Goal: Task Accomplishment & Management: Manage account settings

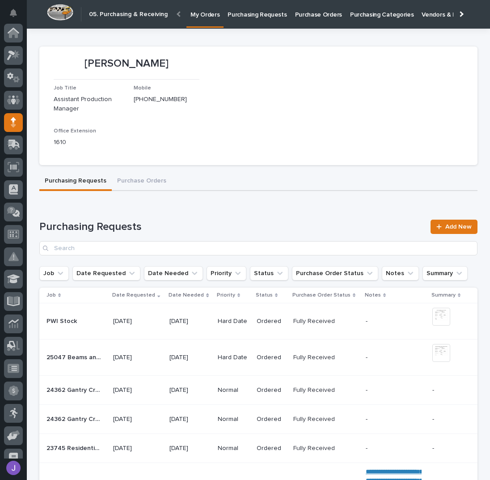
scroll to position [80, 0]
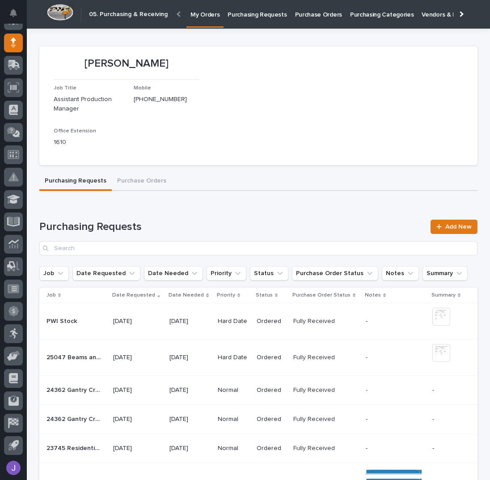
click at [246, 12] on p "Purchasing Requests" at bounding box center [257, 9] width 59 height 19
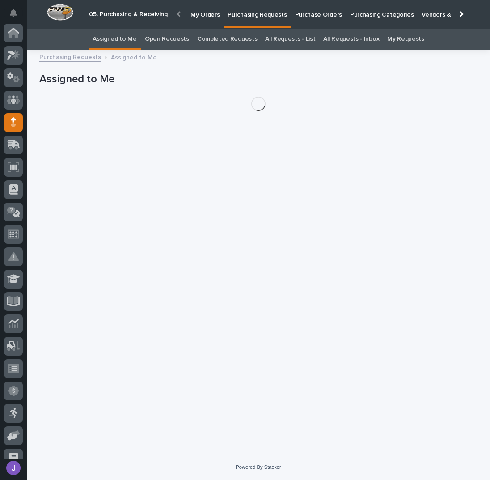
scroll to position [80, 0]
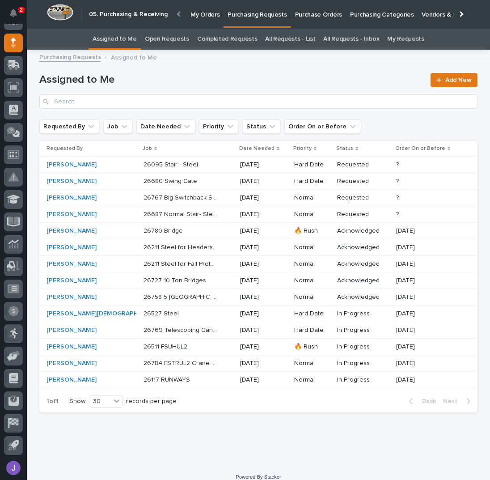
click at [301, 17] on p "Purchase Orders" at bounding box center [318, 9] width 47 height 19
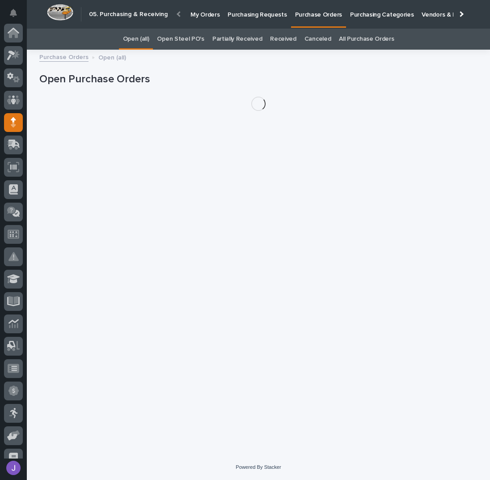
scroll to position [80, 0]
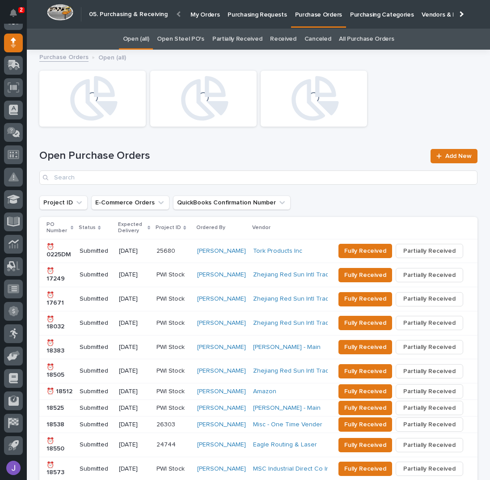
click at [181, 39] on link "Open Steel PO's" at bounding box center [180, 39] width 47 height 21
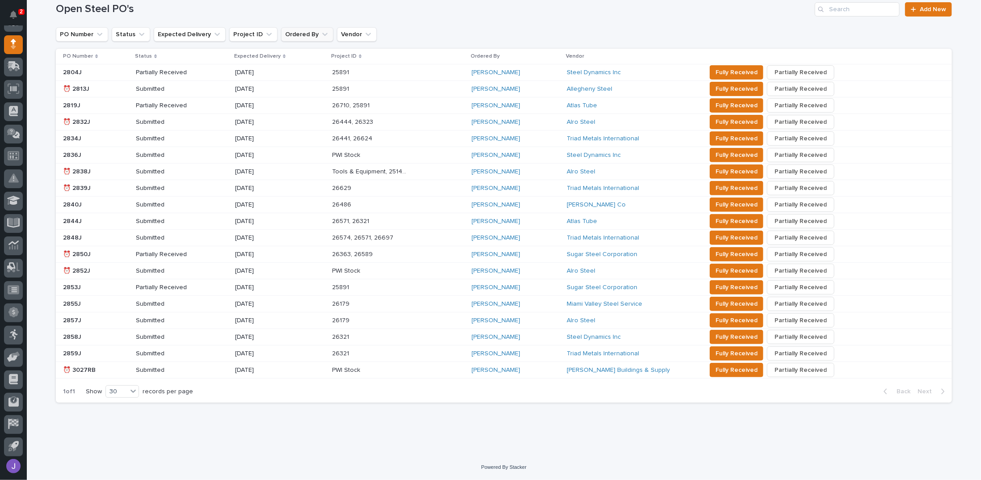
scroll to position [82, 0]
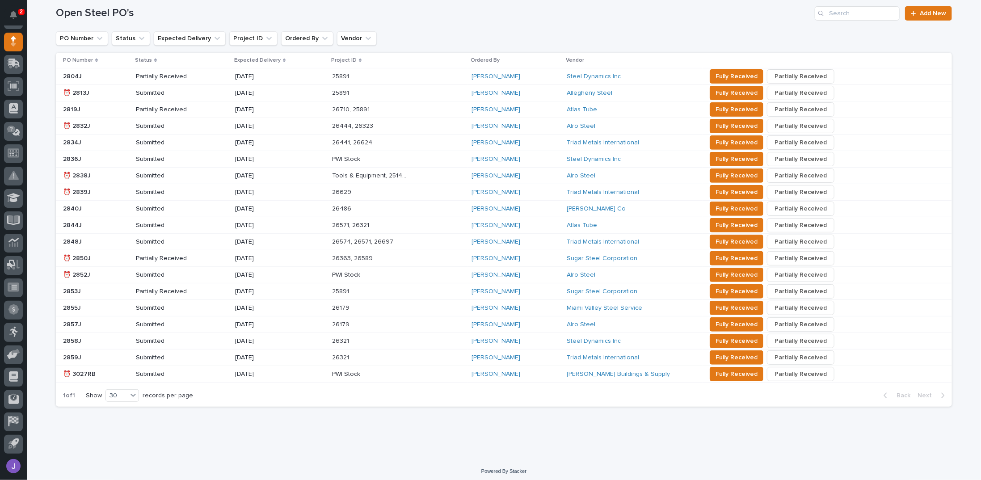
click at [80, 173] on p "⏰ 2838J" at bounding box center [78, 174] width 30 height 9
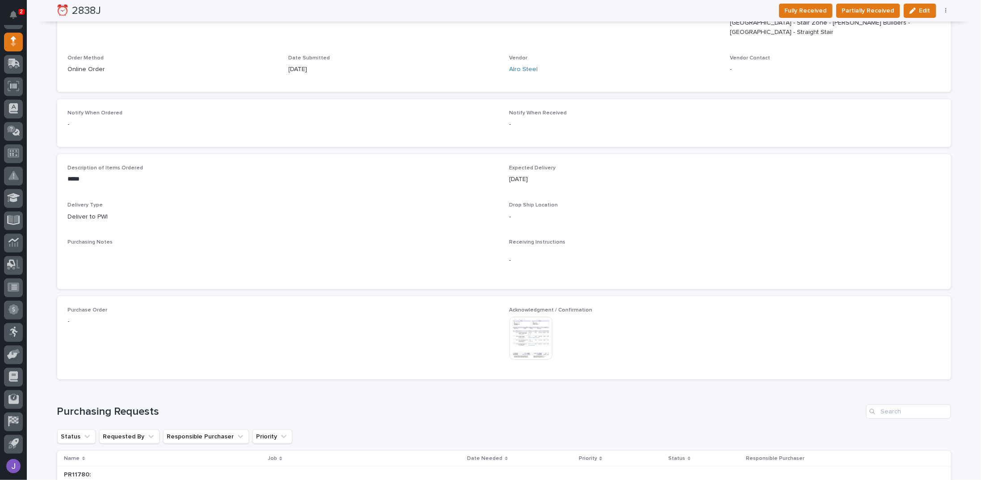
scroll to position [477, 0]
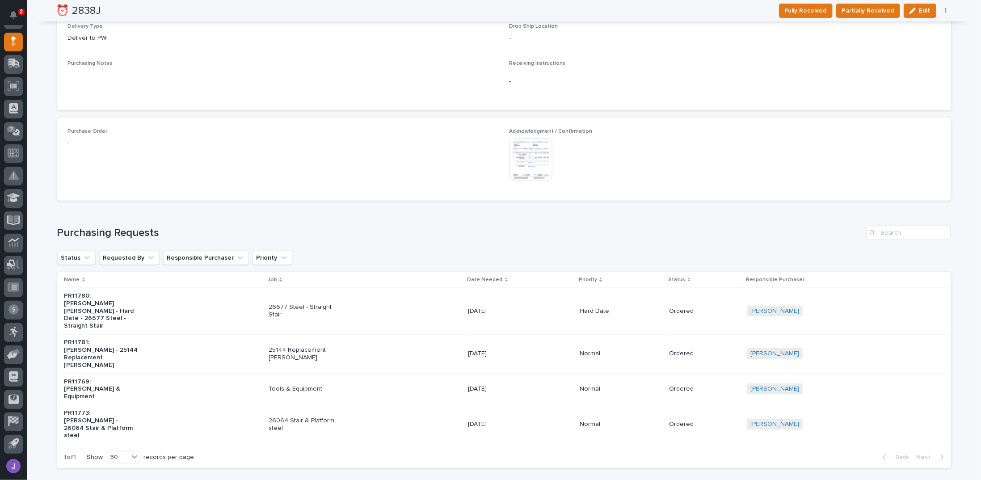
click at [489, 151] on img at bounding box center [531, 159] width 43 height 43
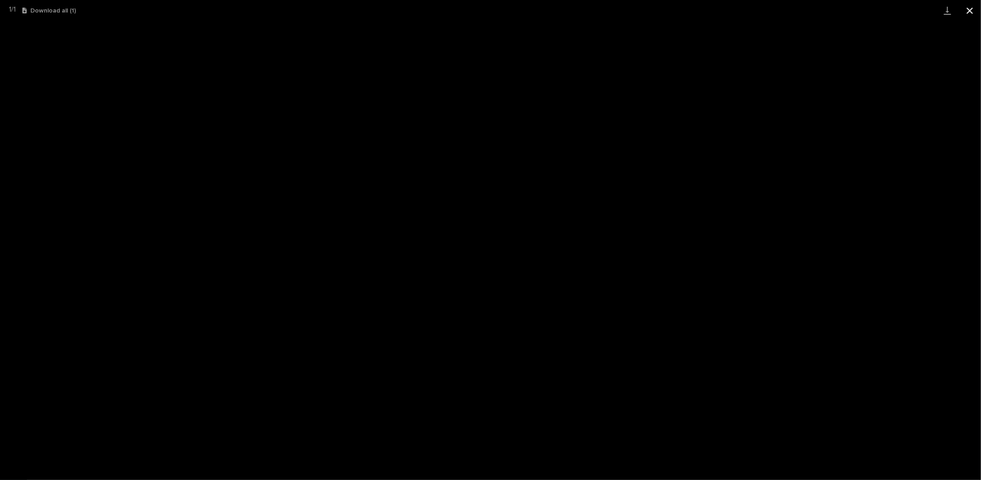
click at [489, 9] on button "Close gallery" at bounding box center [970, 10] width 22 height 21
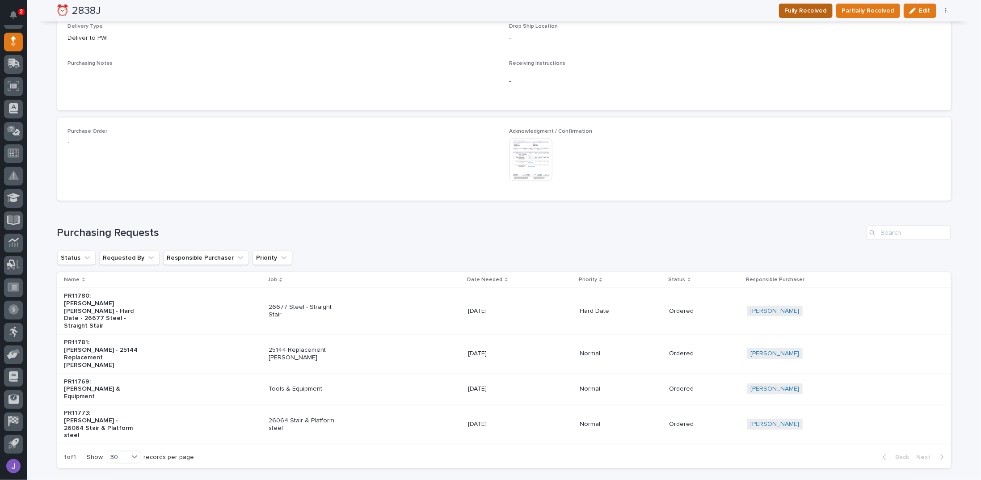
click at [489, 13] on span "Fully Received" at bounding box center [806, 10] width 42 height 11
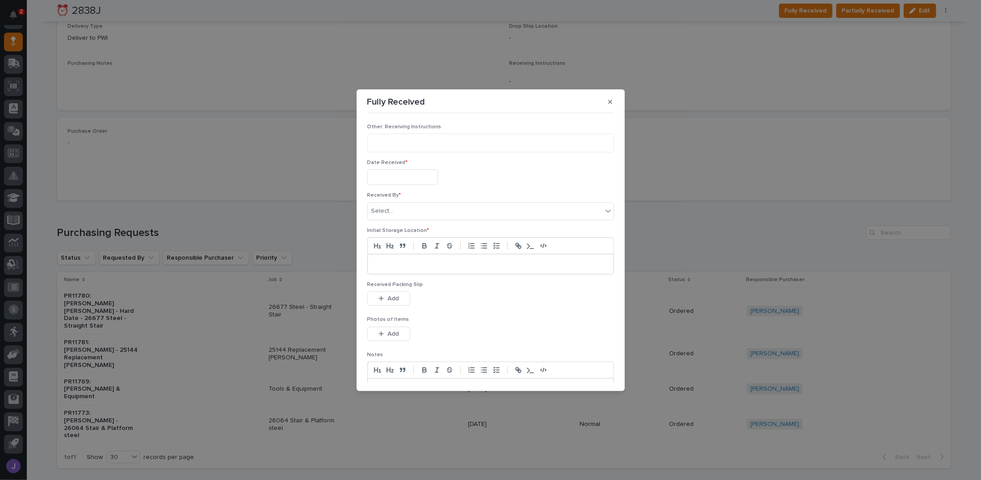
click at [397, 173] on input "text" at bounding box center [402, 177] width 71 height 16
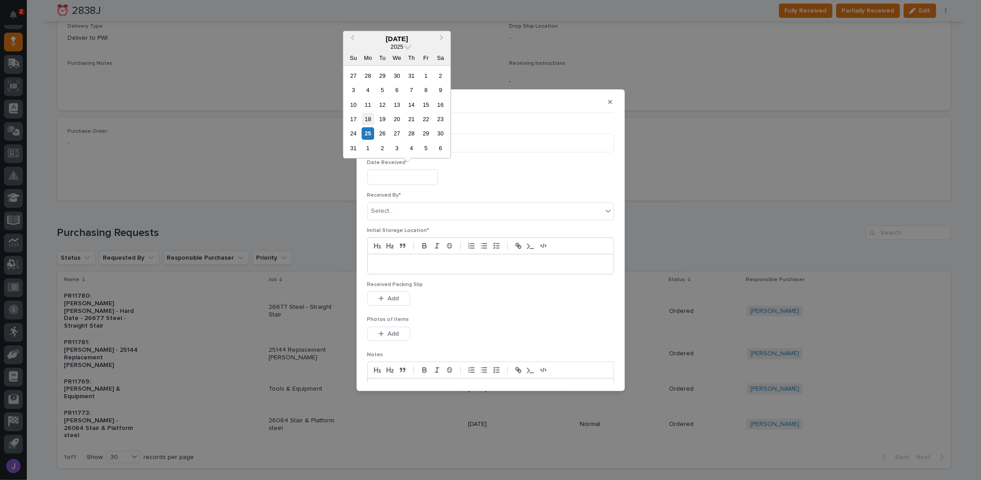
click at [371, 120] on div "18" at bounding box center [368, 119] width 12 height 12
type input "**********"
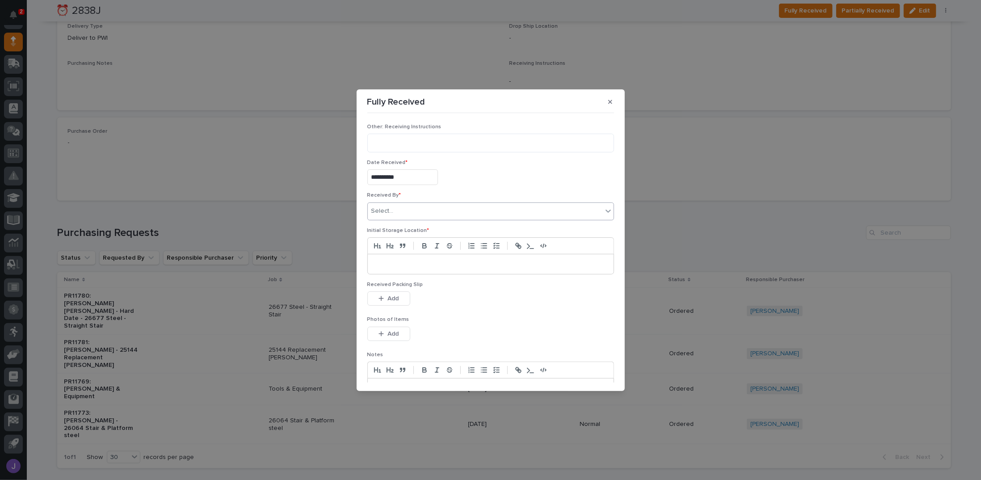
click at [397, 209] on div "Select..." at bounding box center [485, 211] width 235 height 15
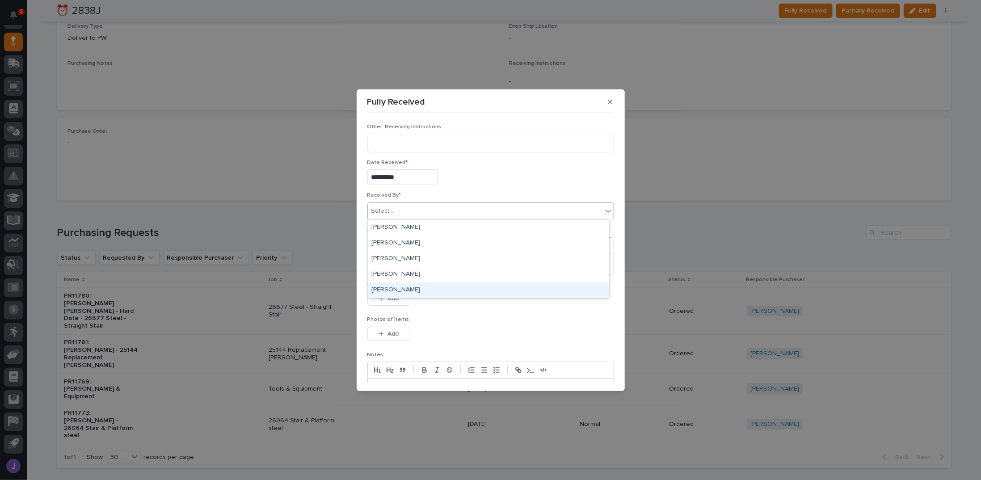
click at [389, 289] on div "[PERSON_NAME]" at bounding box center [488, 291] width 241 height 16
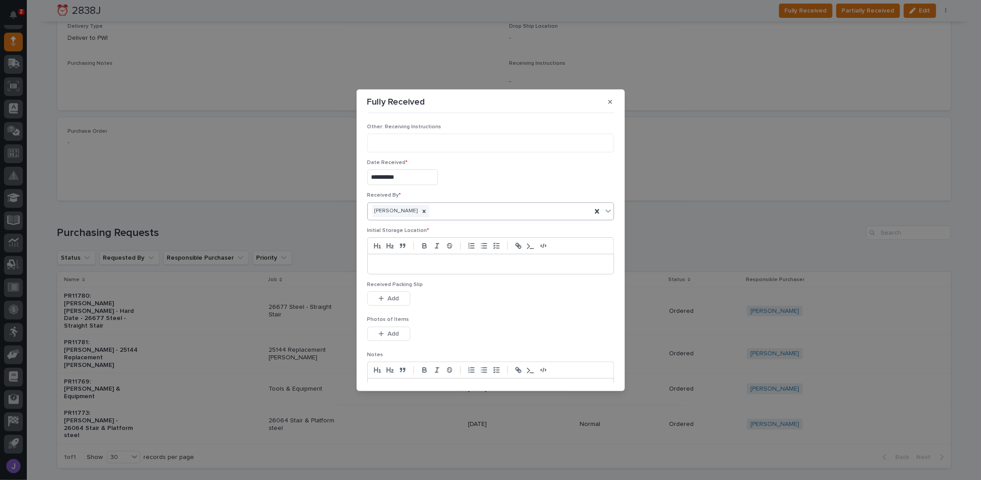
click at [430, 260] on p at bounding box center [491, 264] width 232 height 9
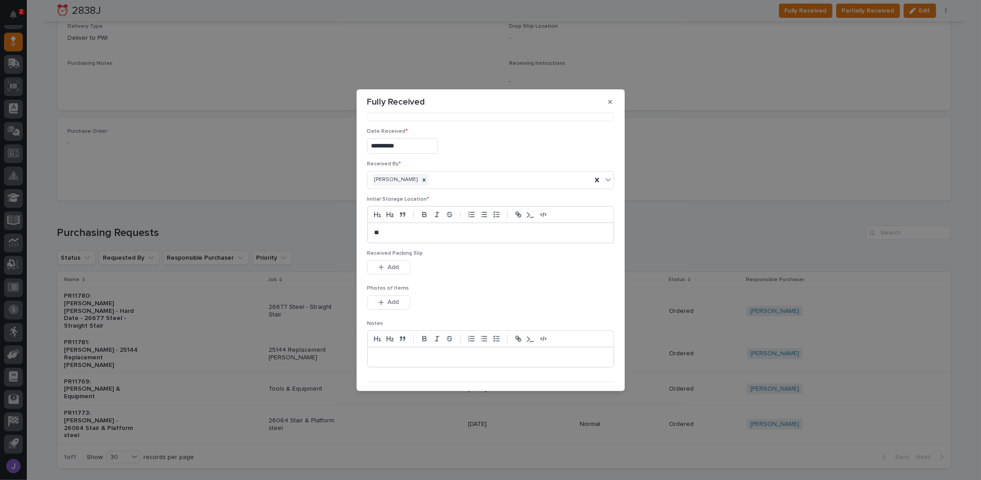
scroll to position [51, 0]
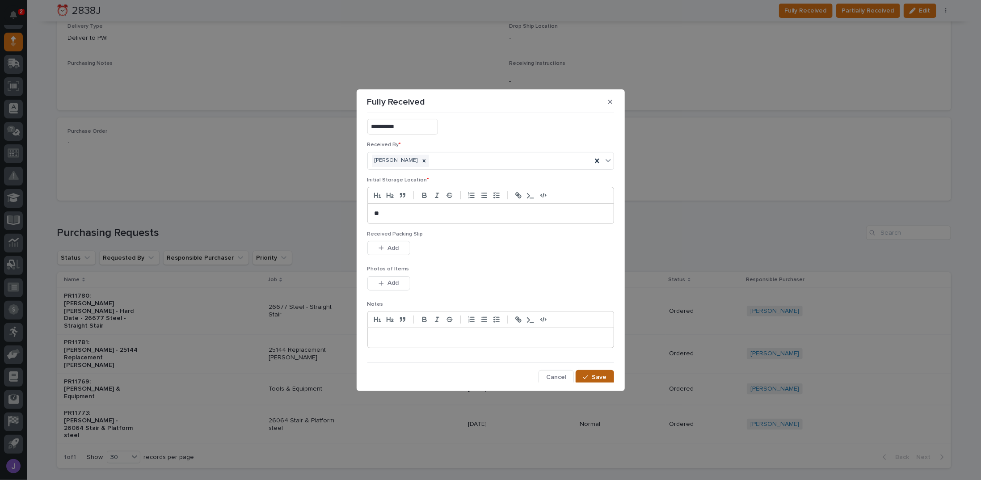
click at [489, 381] on section "**********" at bounding box center [491, 240] width 268 height 302
click at [489, 375] on span "Save" at bounding box center [599, 377] width 15 height 8
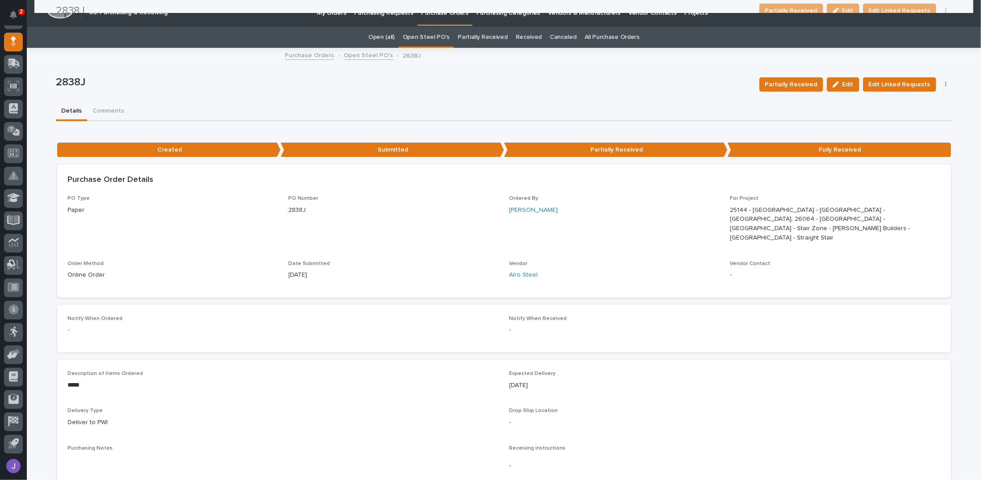
scroll to position [0, 0]
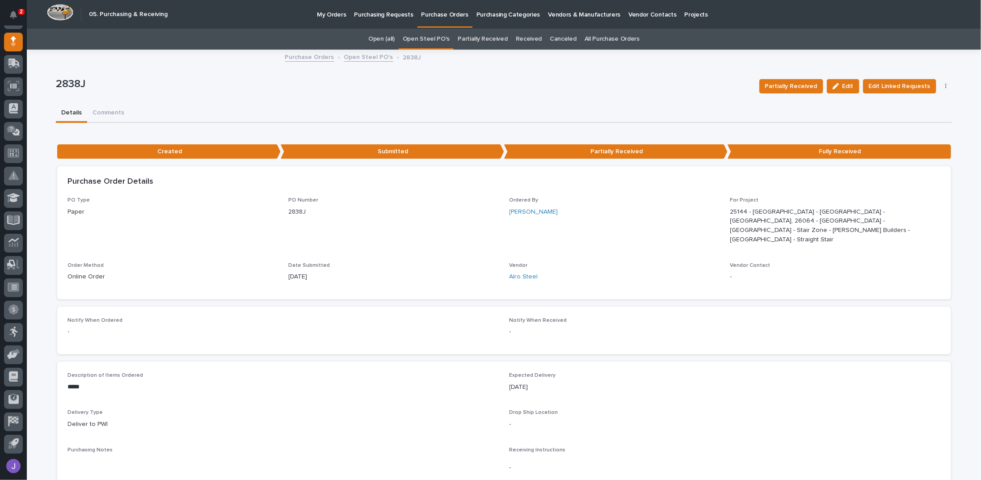
click at [426, 36] on link "Open Steel PO's" at bounding box center [426, 39] width 47 height 21
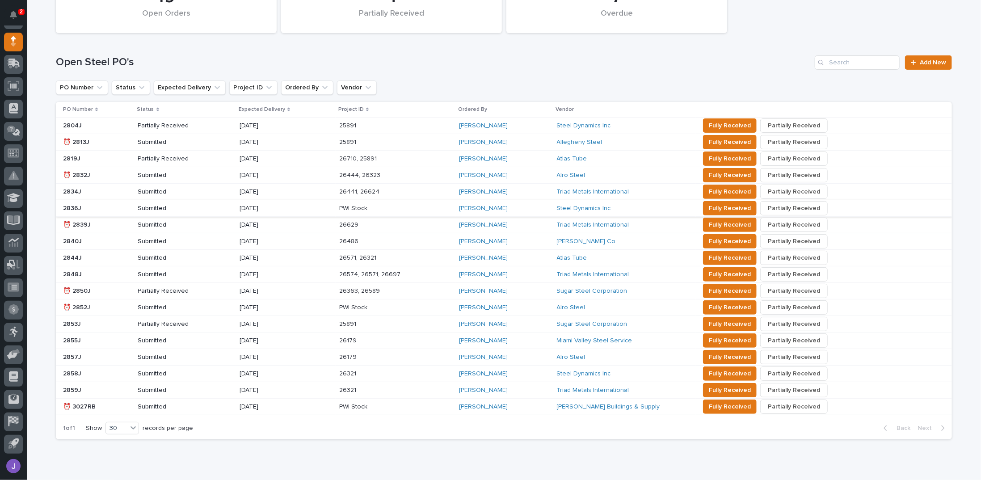
scroll to position [122, 0]
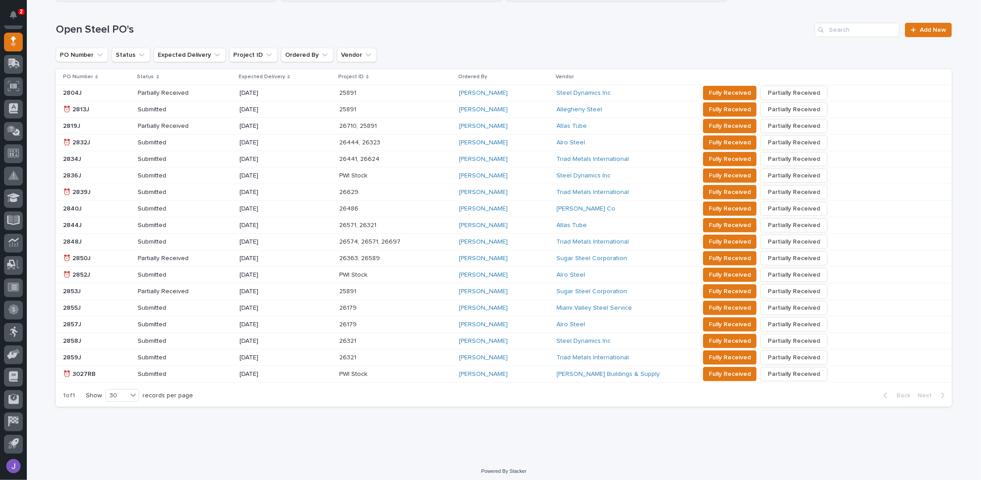
click at [116, 143] on p at bounding box center [97, 143] width 68 height 8
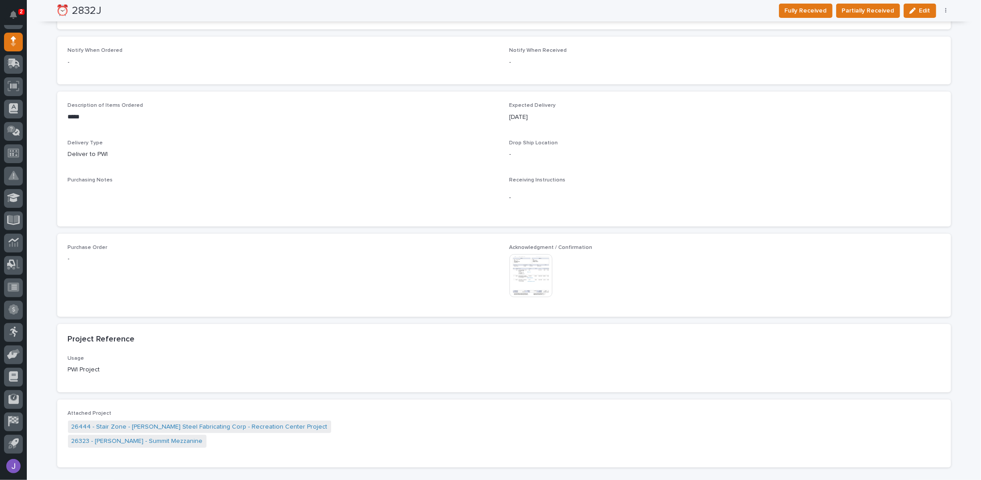
scroll to position [358, 0]
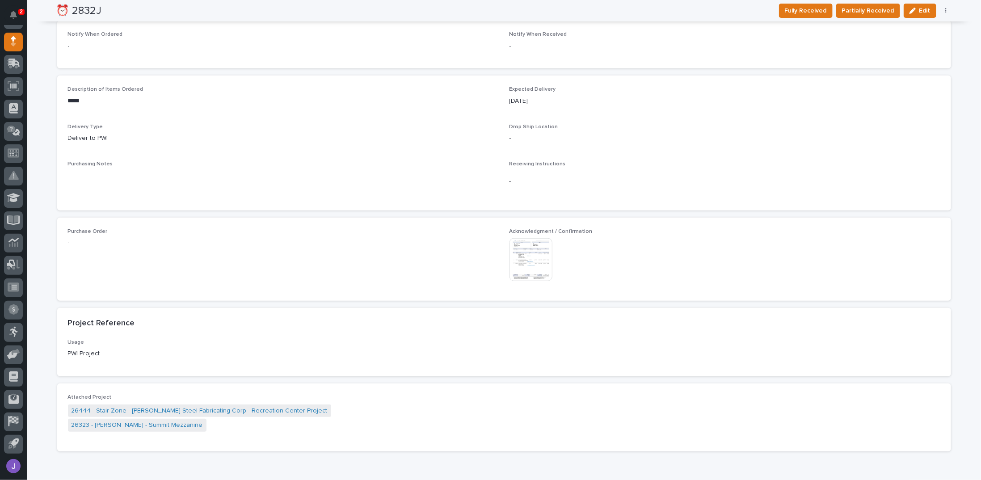
click at [489, 241] on img at bounding box center [531, 259] width 43 height 43
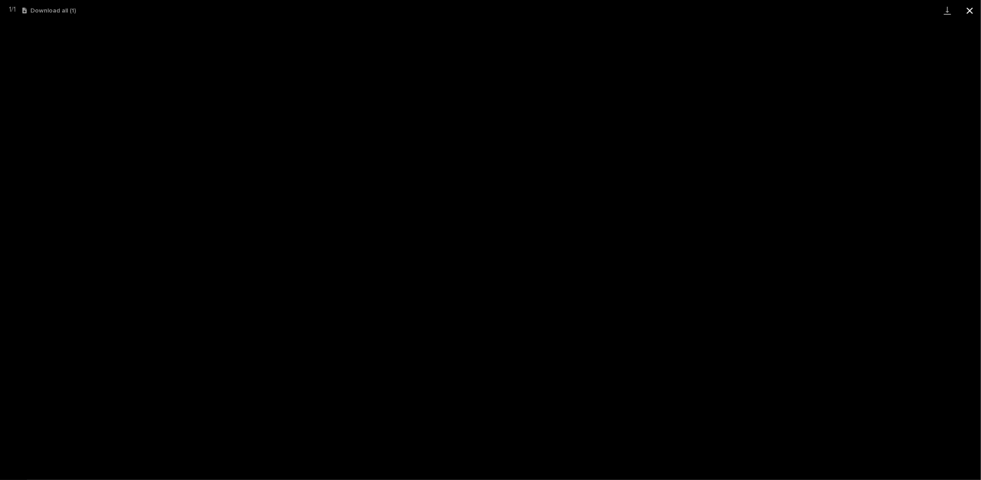
click at [489, 10] on button "Close gallery" at bounding box center [970, 10] width 22 height 21
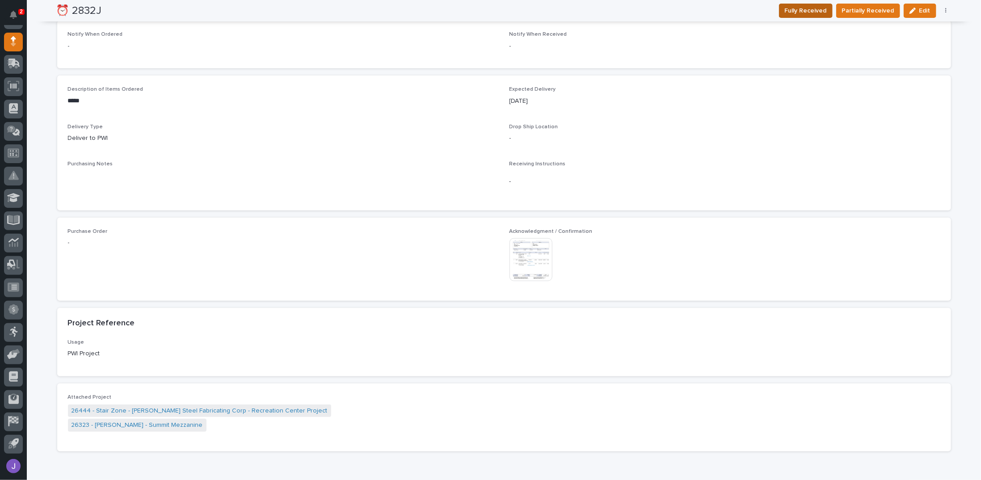
click at [489, 12] on span "Fully Received" at bounding box center [806, 10] width 42 height 11
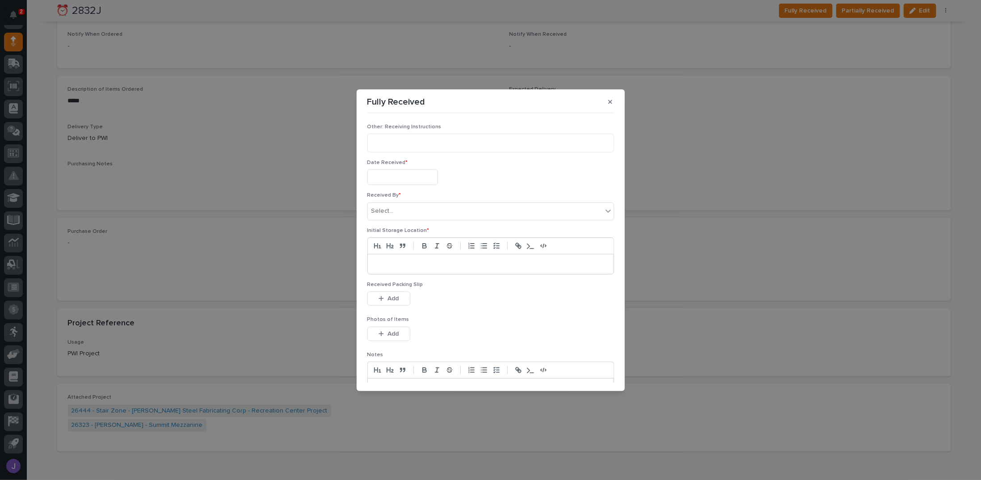
click at [389, 182] on input "text" at bounding box center [402, 177] width 71 height 16
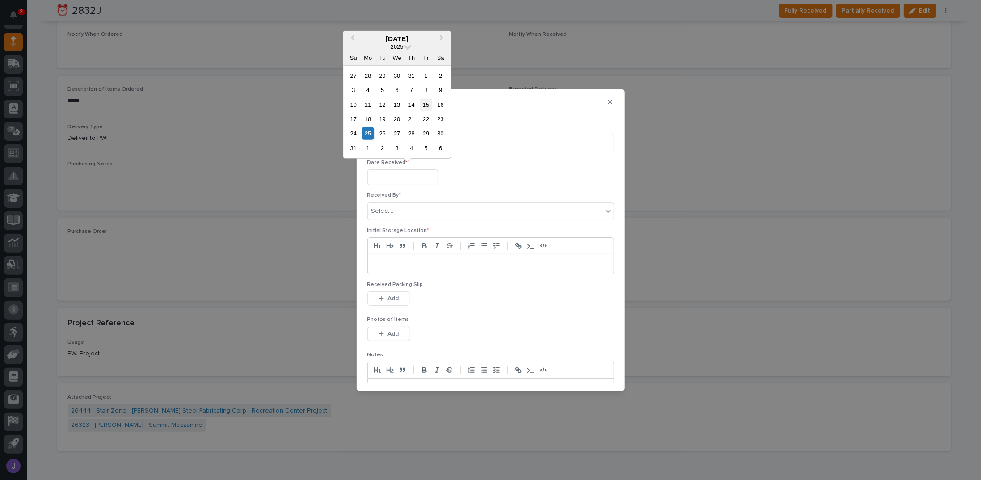
click at [428, 105] on div "15" at bounding box center [426, 104] width 12 height 12
type input "**********"
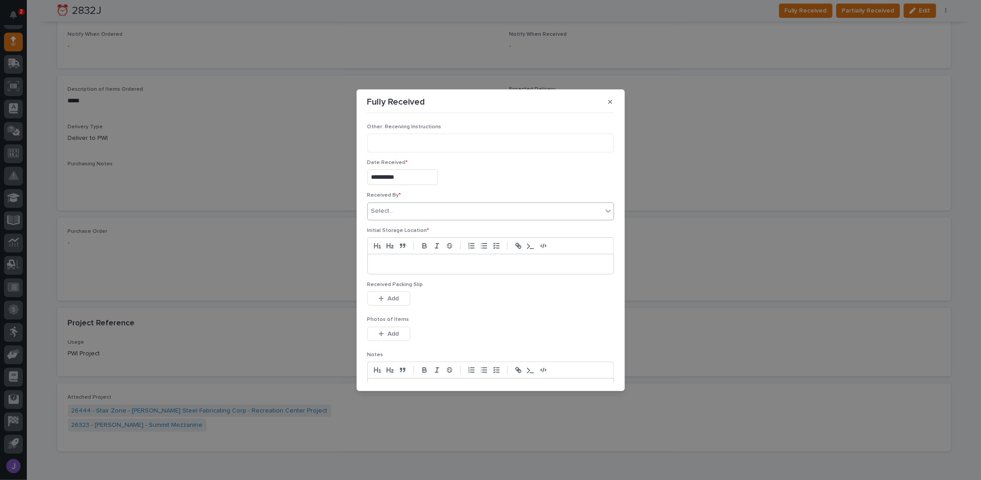
click at [400, 205] on div "Select..." at bounding box center [485, 211] width 235 height 15
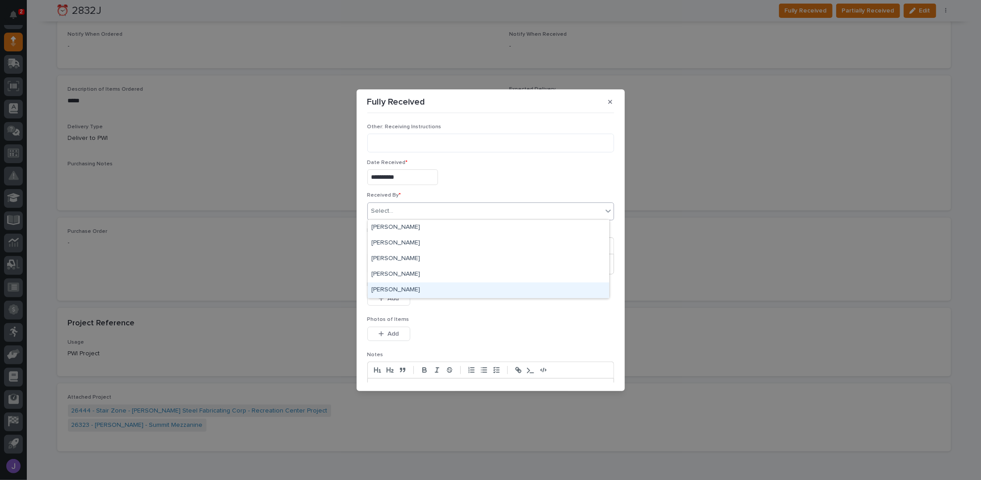
click at [388, 292] on div "[PERSON_NAME]" at bounding box center [488, 291] width 241 height 16
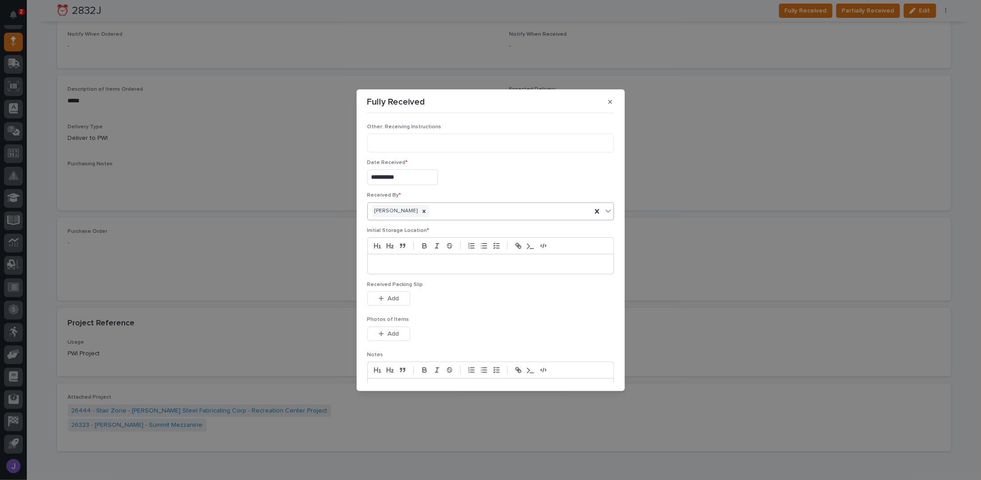
click at [403, 264] on p at bounding box center [491, 264] width 232 height 9
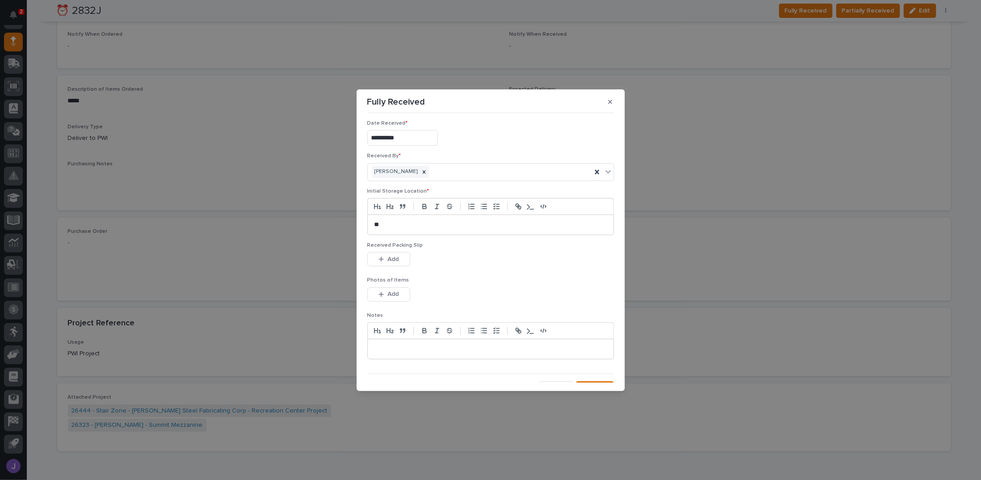
scroll to position [51, 0]
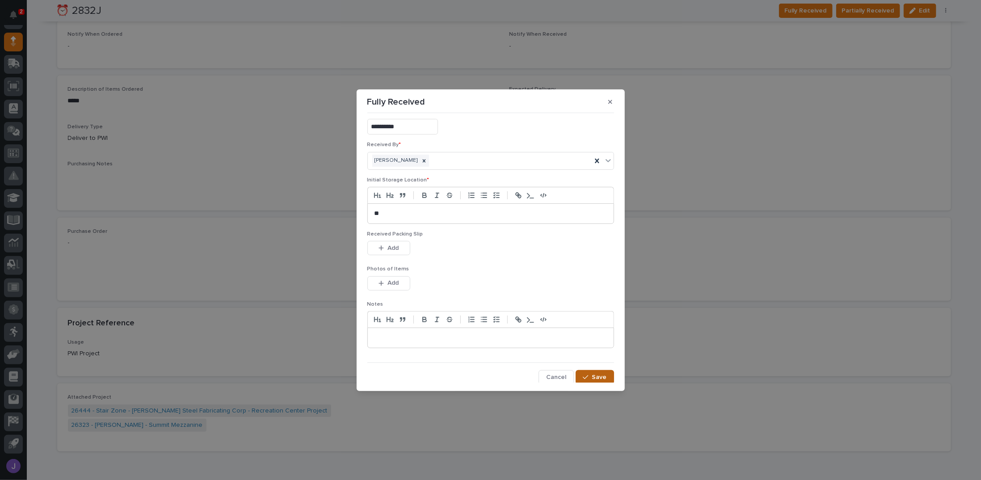
click at [489, 376] on span "Save" at bounding box center [599, 377] width 15 height 8
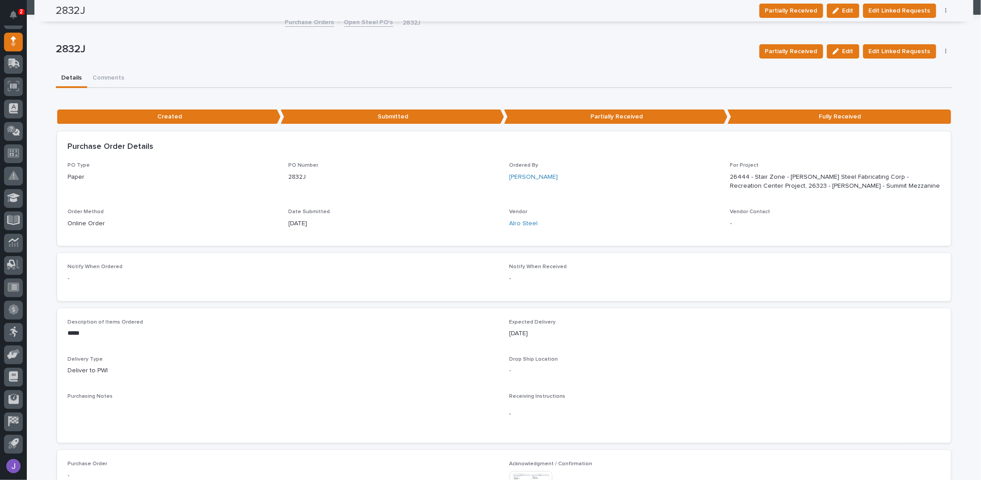
scroll to position [0, 0]
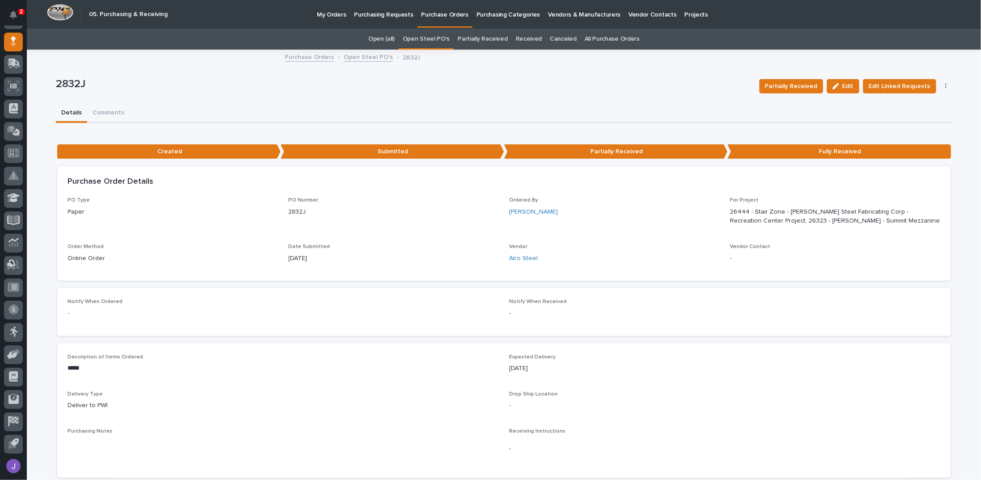
click at [430, 37] on link "Open Steel PO's" at bounding box center [426, 39] width 47 height 21
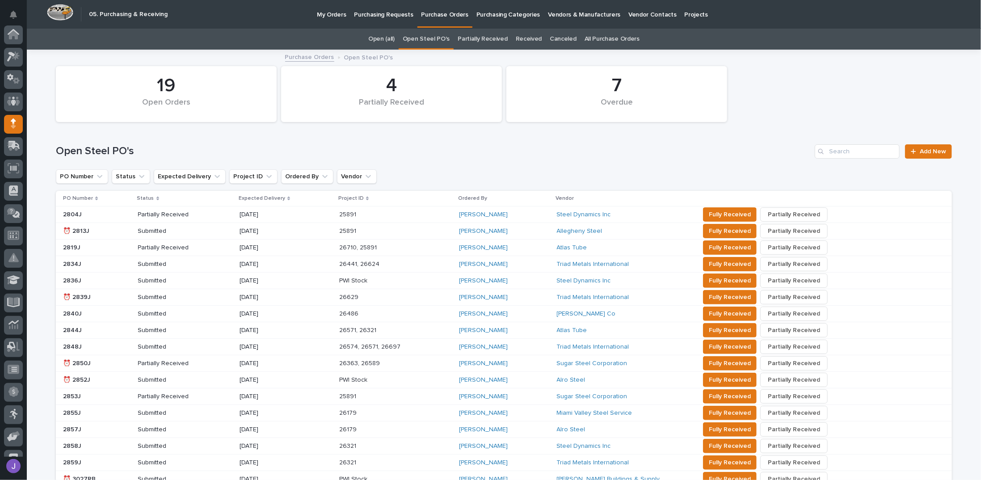
scroll to position [82, 0]
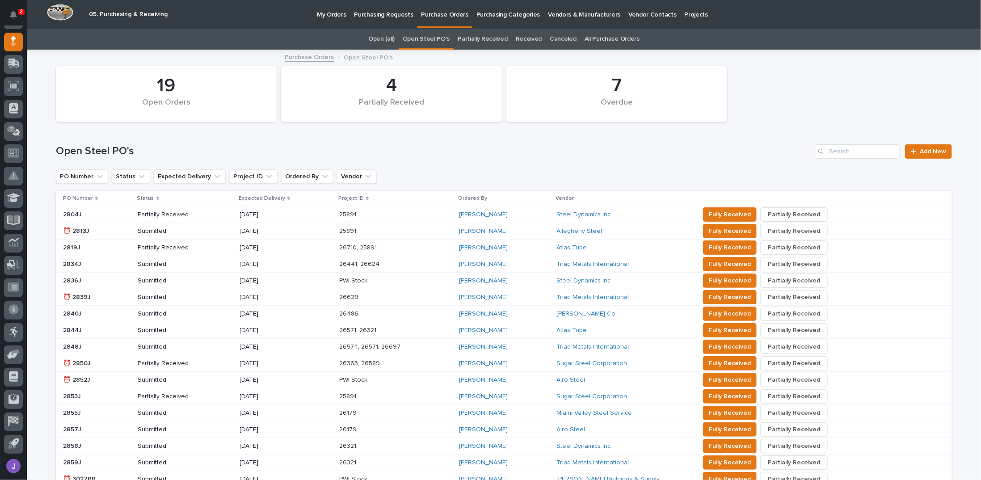
click at [106, 232] on p at bounding box center [97, 232] width 68 height 8
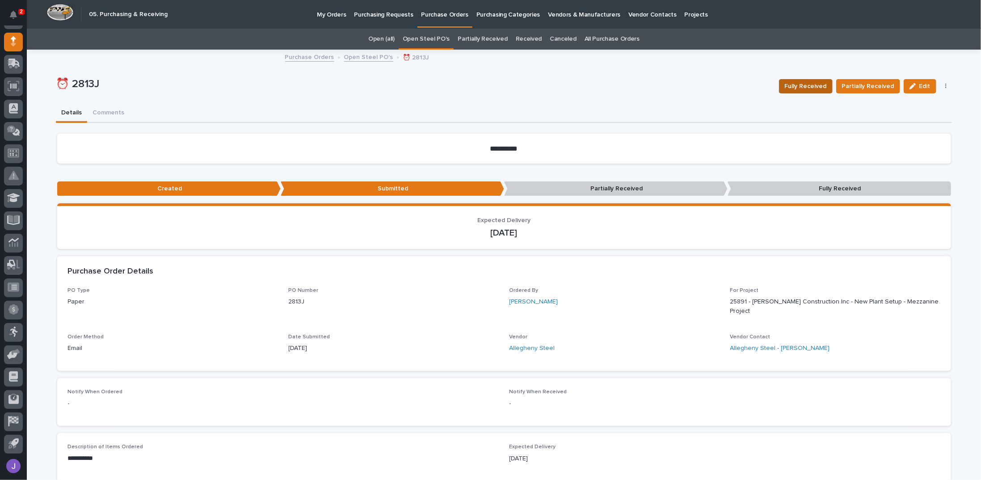
click at [489, 87] on span "Fully Received" at bounding box center [806, 86] width 42 height 11
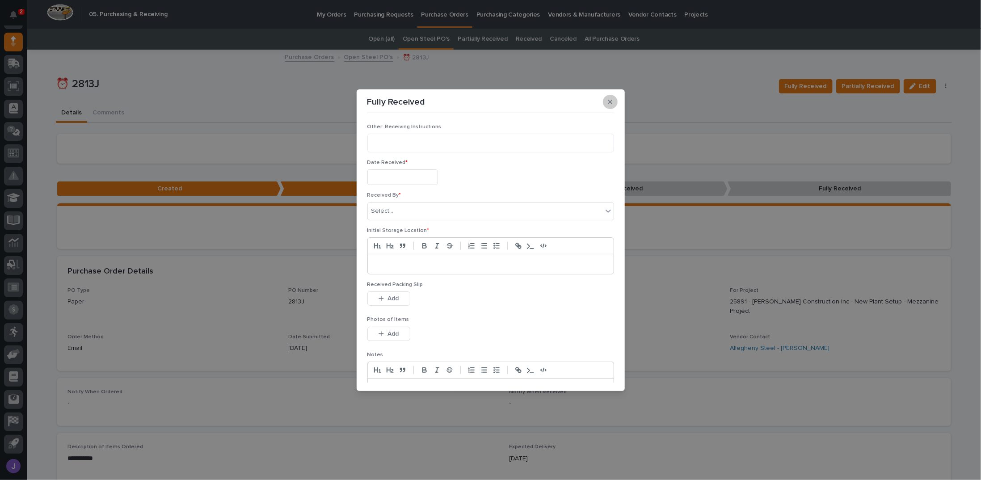
click at [489, 101] on icon "button" at bounding box center [610, 102] width 4 height 4
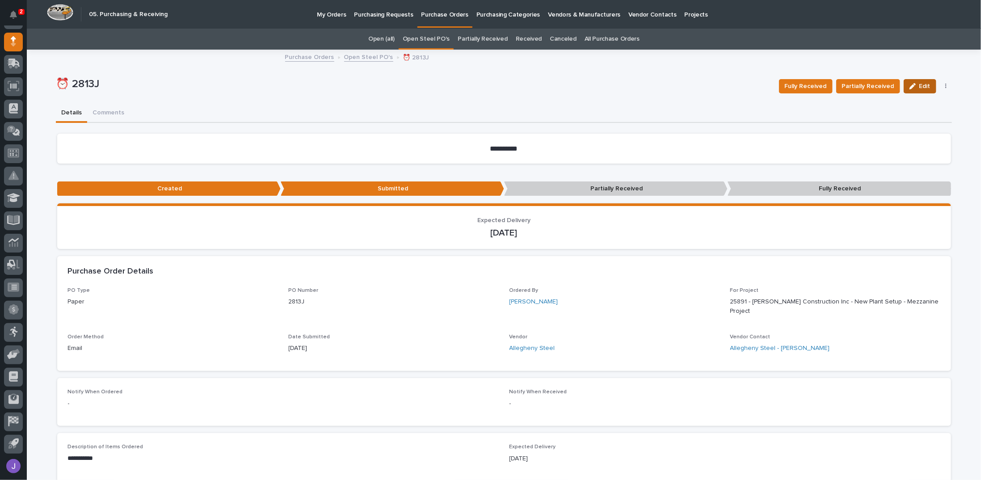
click at [489, 84] on icon "button" at bounding box center [913, 86] width 6 height 6
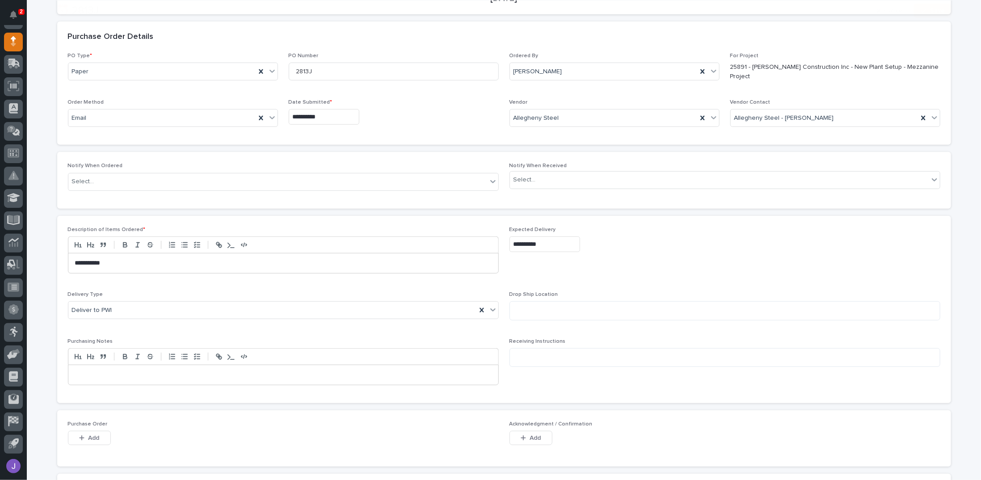
scroll to position [238, 0]
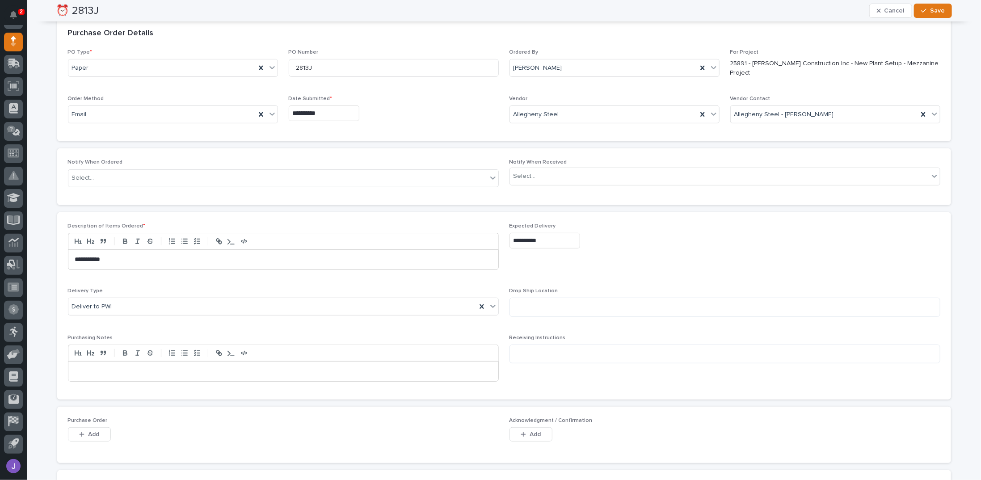
click at [489, 233] on input "**********" at bounding box center [545, 241] width 71 height 16
click at [489, 194] on div "27" at bounding box center [536, 195] width 12 height 12
type input "**********"
click at [489, 10] on span "Save" at bounding box center [937, 11] width 15 height 8
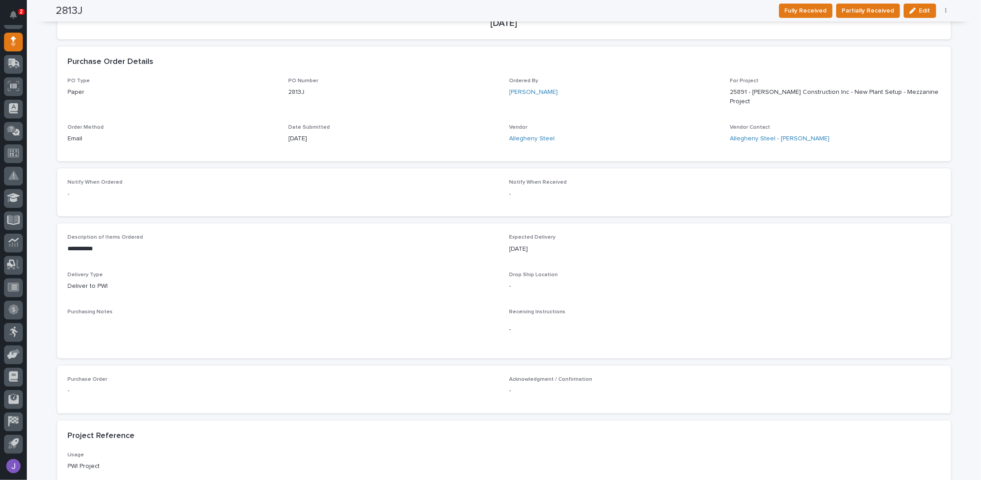
scroll to position [0, 0]
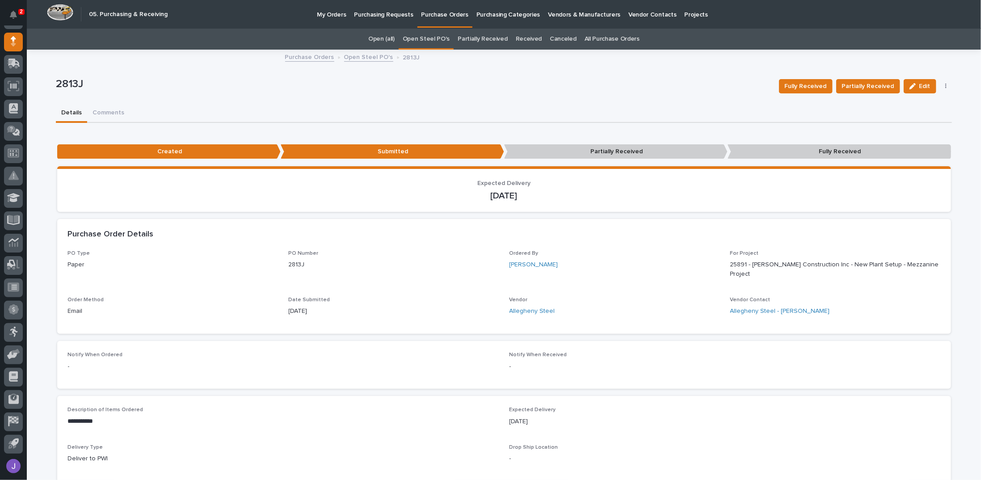
click at [446, 41] on link "Open Steel PO's" at bounding box center [426, 39] width 47 height 21
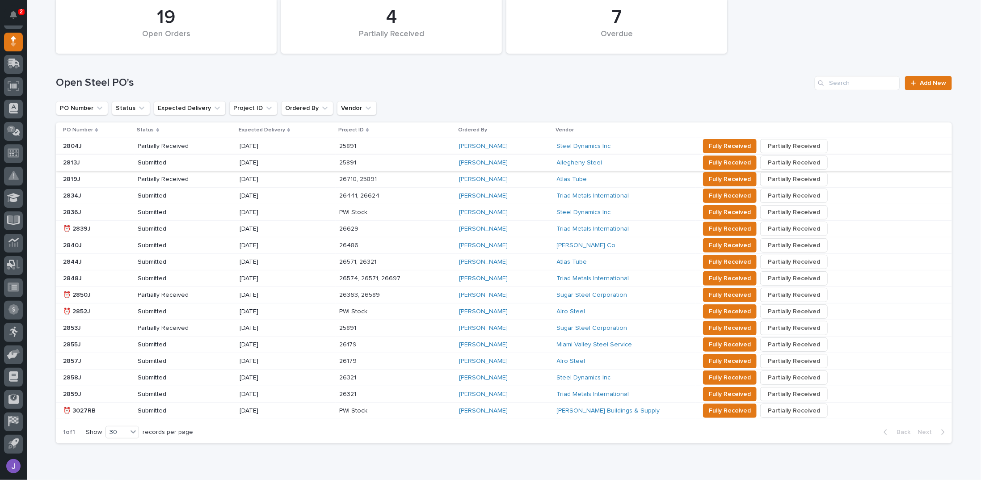
scroll to position [105, 0]
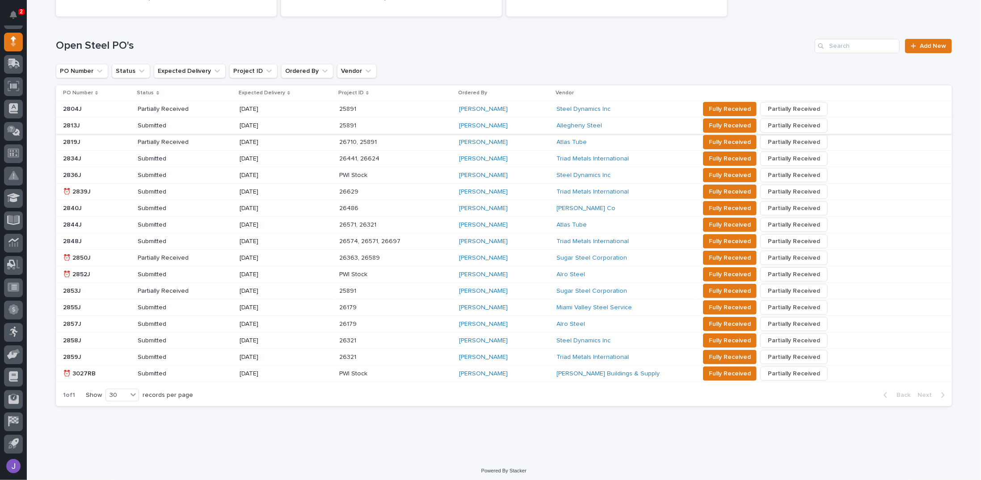
click at [105, 272] on p at bounding box center [97, 275] width 68 height 8
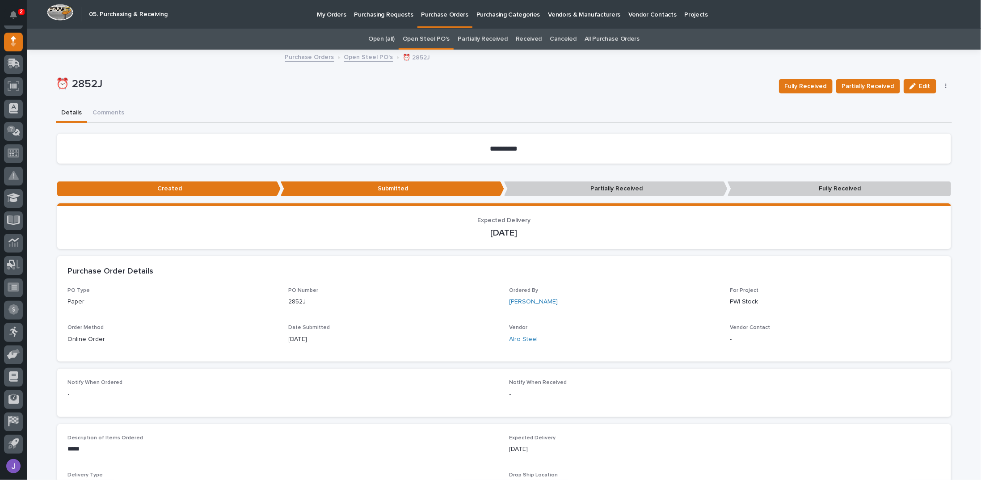
scroll to position [298, 0]
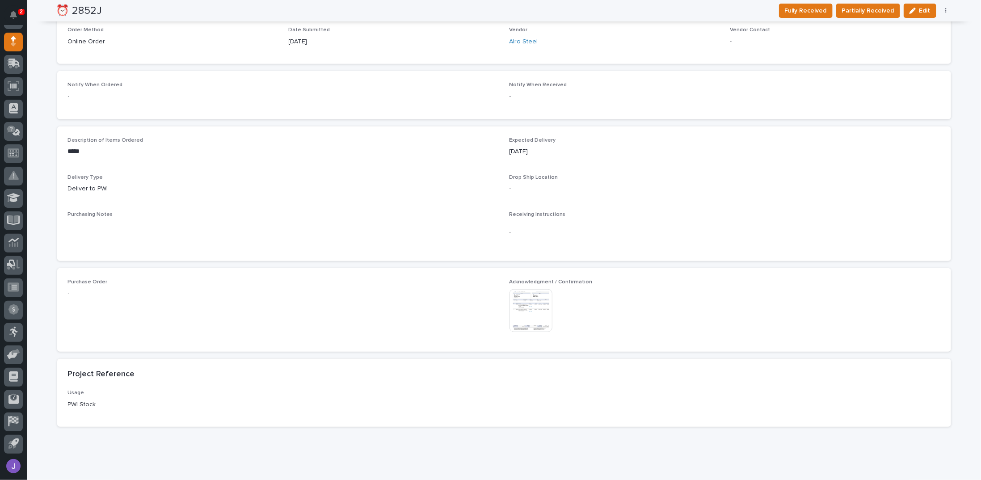
click at [489, 305] on img at bounding box center [531, 310] width 43 height 43
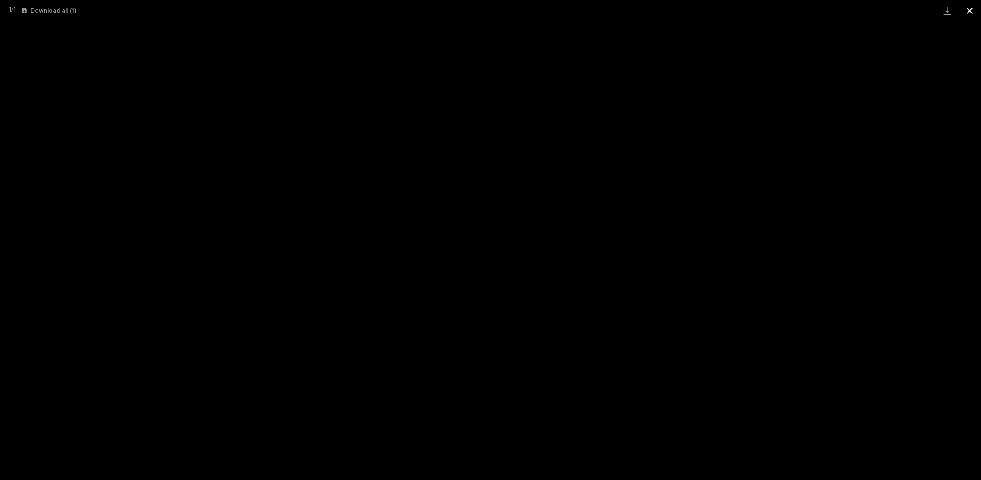
click at [489, 11] on button "Close gallery" at bounding box center [970, 10] width 22 height 21
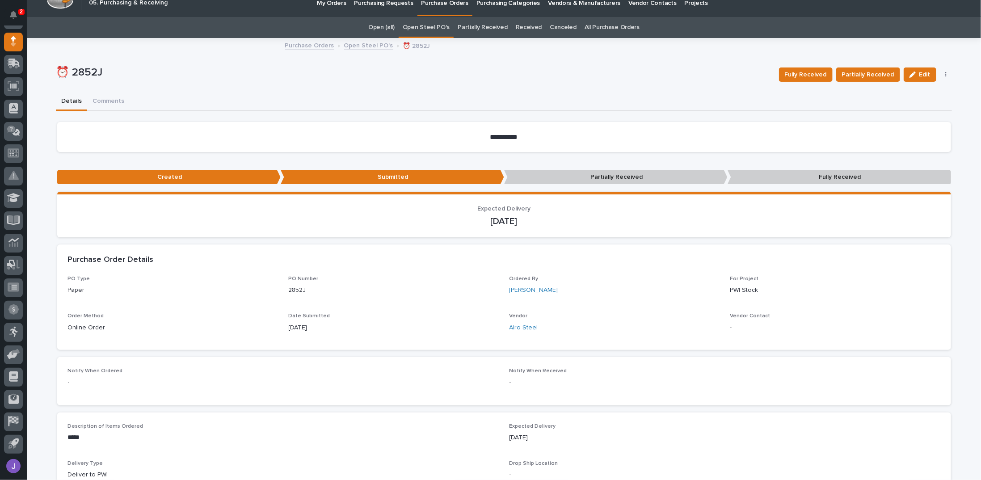
scroll to position [0, 0]
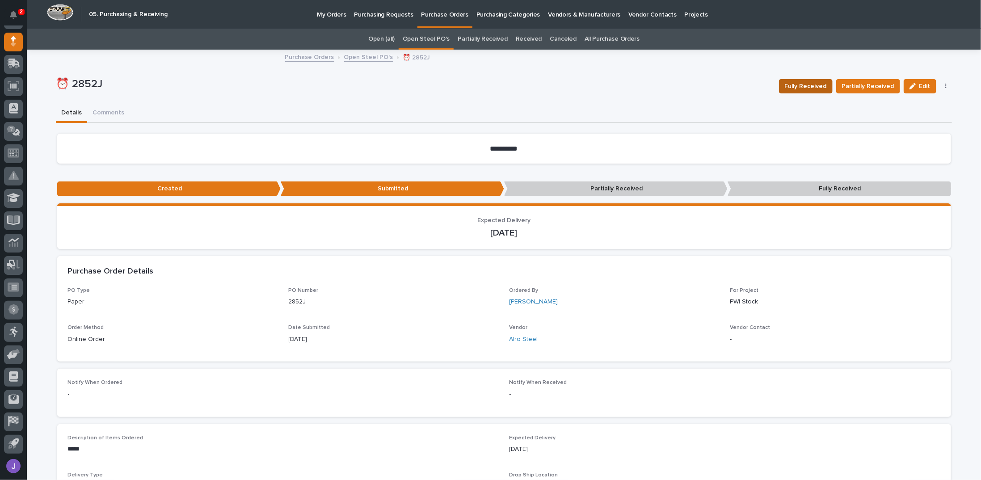
click at [489, 81] on span "Fully Received" at bounding box center [806, 86] width 42 height 11
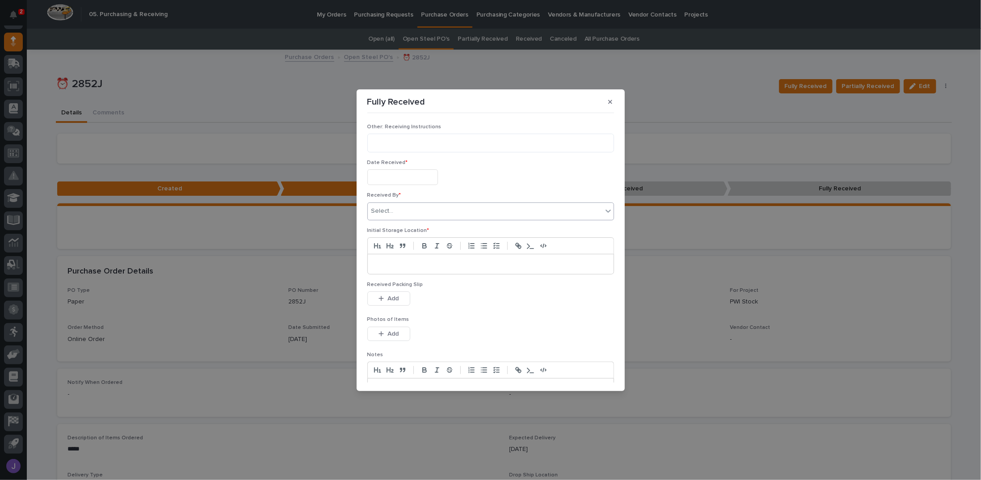
click at [408, 213] on div "Select..." at bounding box center [485, 211] width 235 height 15
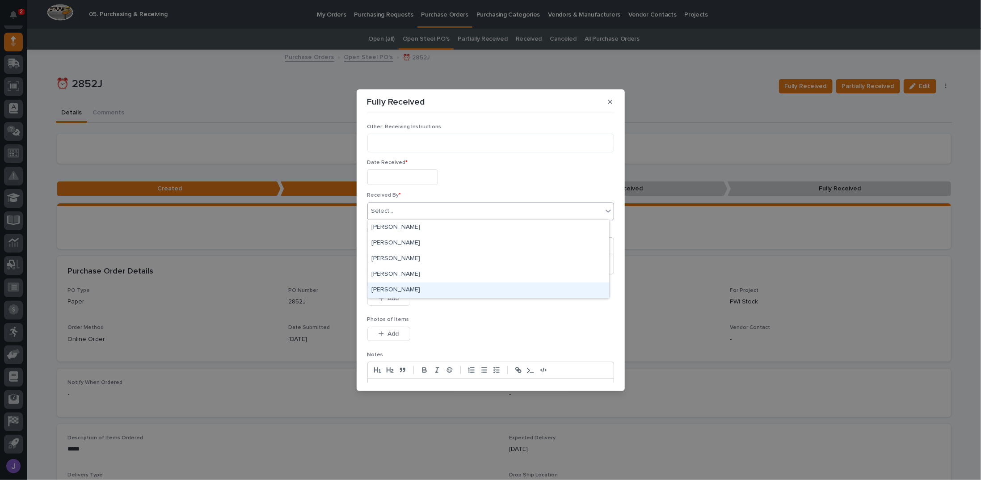
click at [385, 287] on div "[PERSON_NAME]" at bounding box center [488, 291] width 241 height 16
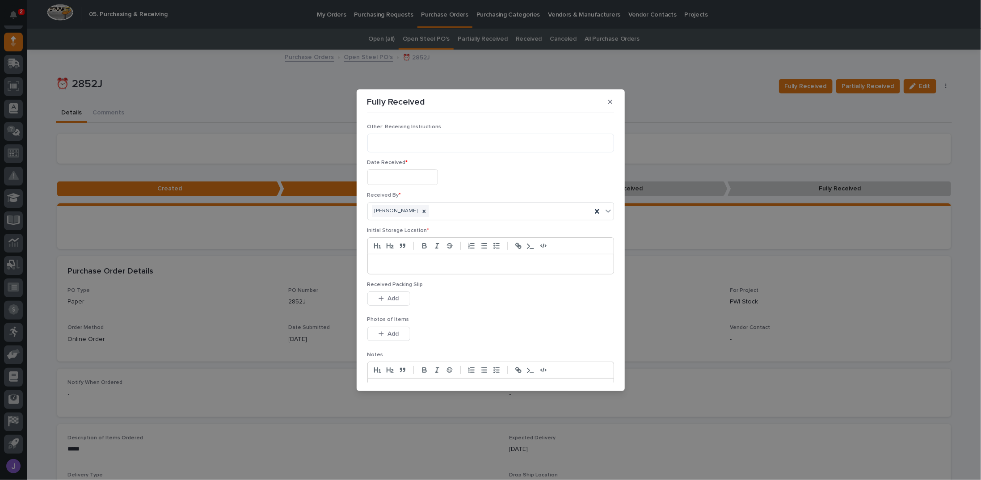
click at [415, 265] on p at bounding box center [491, 264] width 232 height 9
click at [412, 168] on div "Date Received *" at bounding box center [490, 176] width 247 height 33
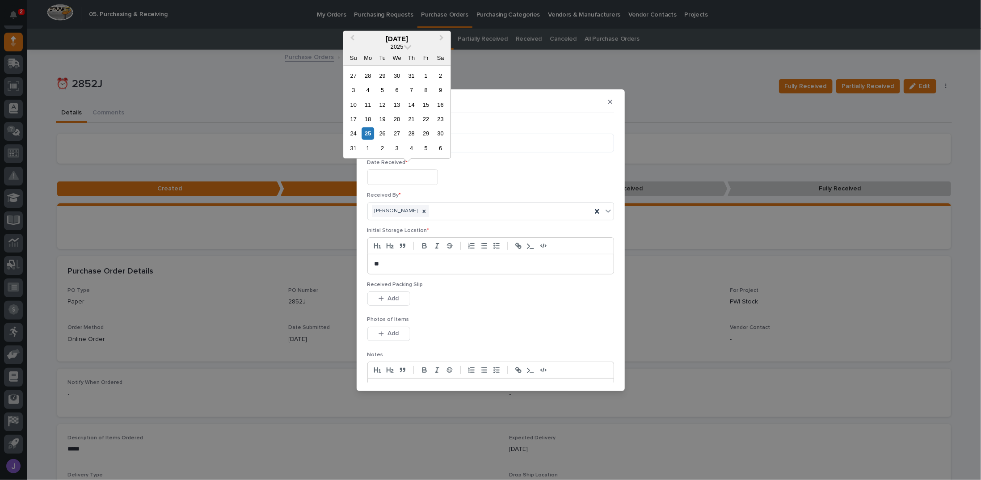
click at [410, 175] on input "text" at bounding box center [402, 177] width 71 height 16
click at [425, 120] on div "22" at bounding box center [426, 119] width 12 height 12
type input "**********"
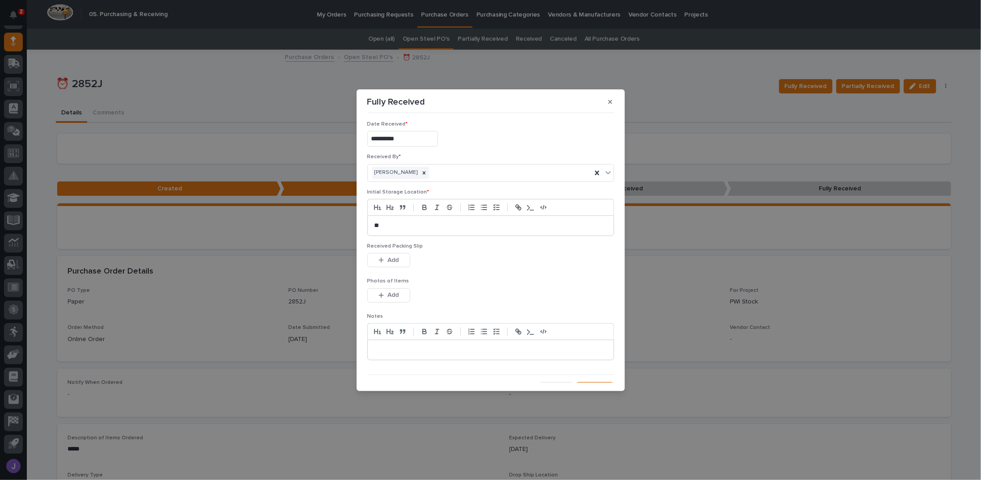
scroll to position [51, 0]
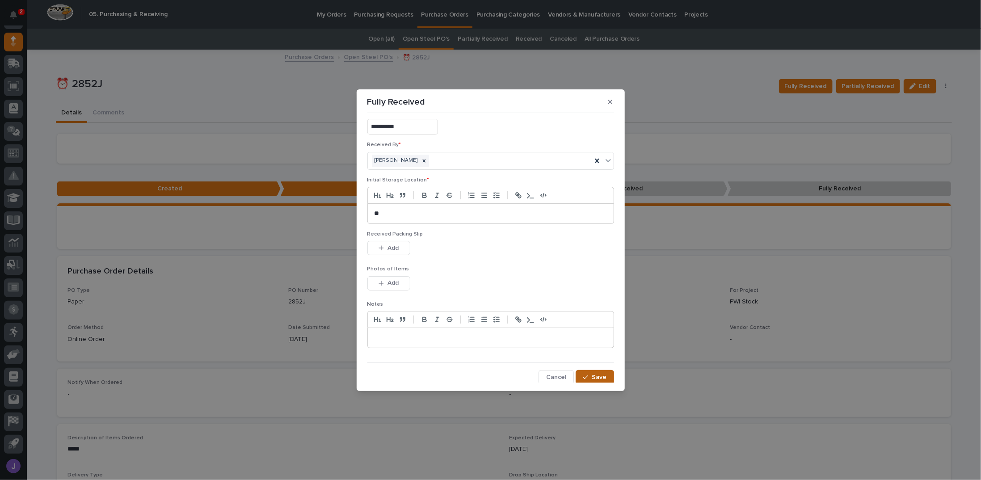
click at [489, 374] on div "button" at bounding box center [587, 377] width 9 height 6
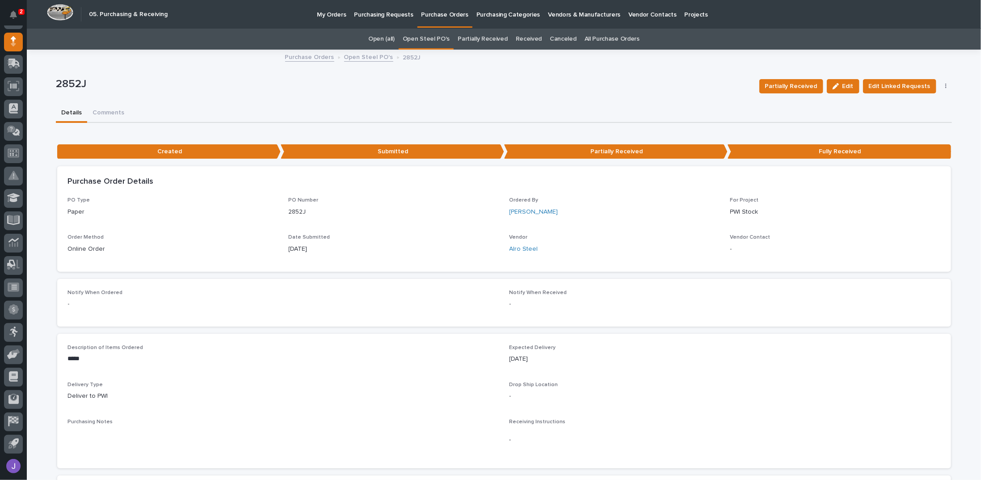
click at [438, 39] on link "Open Steel PO's" at bounding box center [426, 39] width 47 height 21
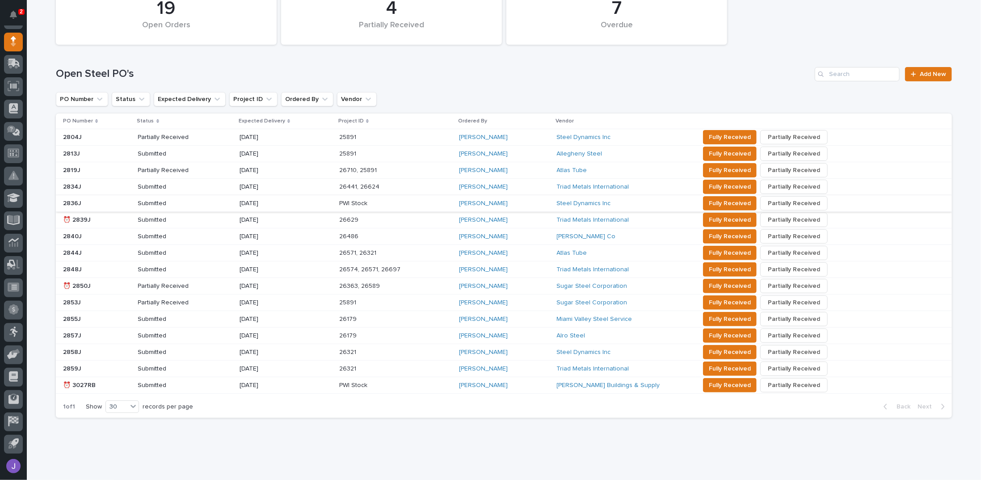
scroll to position [89, 0]
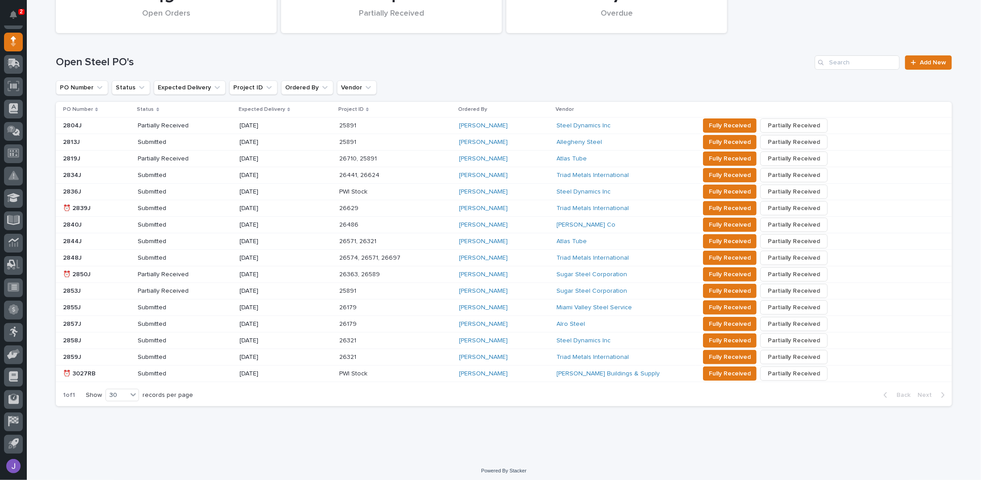
click at [477, 66] on h1 "Open Steel PO's" at bounding box center [433, 62] width 755 height 13
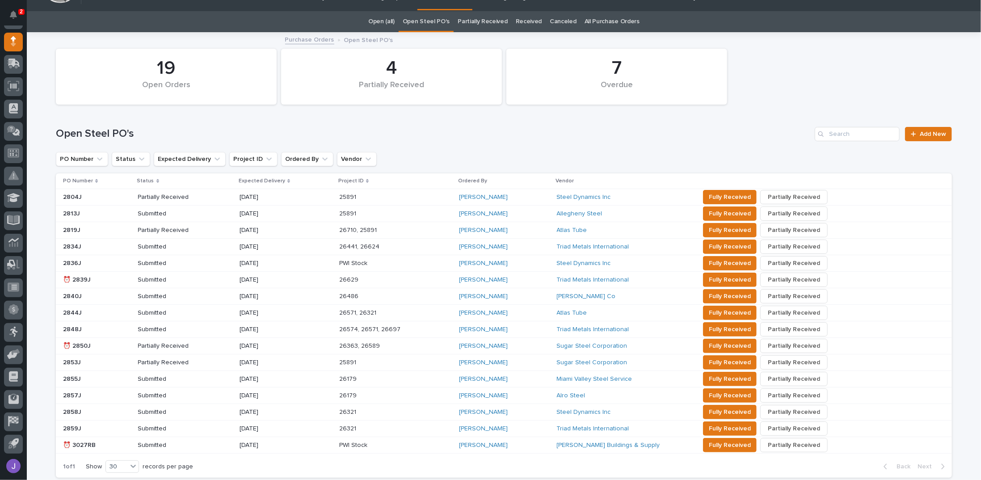
scroll to position [0, 0]
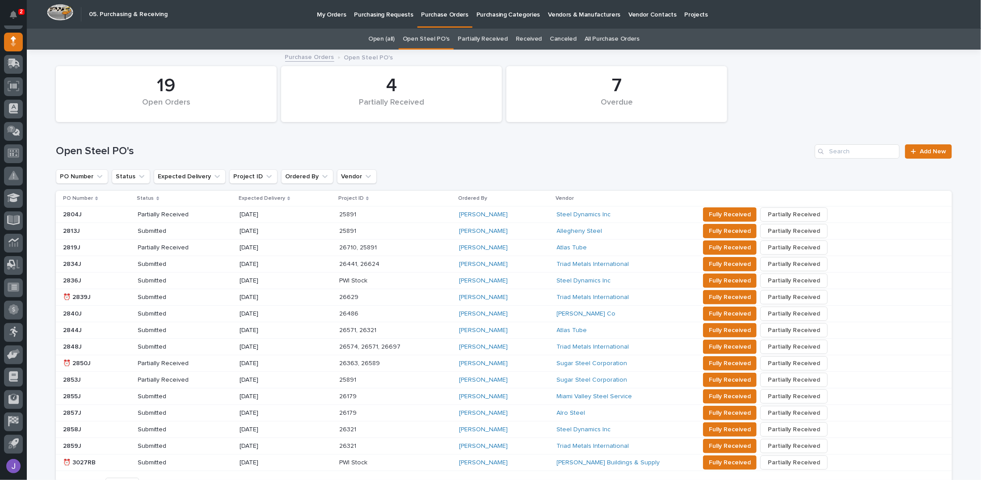
click at [404, 17] on p "Purchasing Requests" at bounding box center [383, 9] width 59 height 19
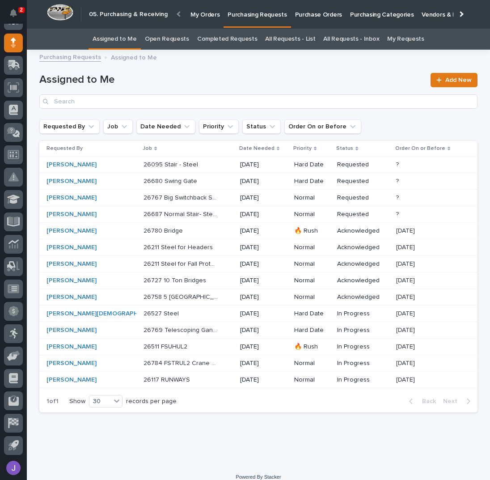
scroll to position [80, 0]
click at [19, 15] on button "Notifications" at bounding box center [13, 13] width 19 height 19
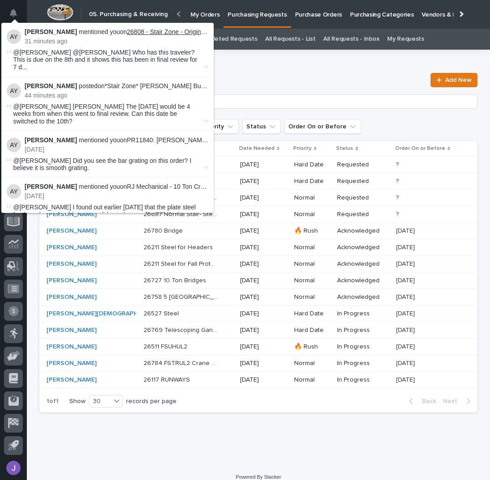
click at [142, 29] on link "26808 - Stair Zone - Original Contracting - 🤖 E-Commerce Stair Order" at bounding box center [225, 31] width 197 height 7
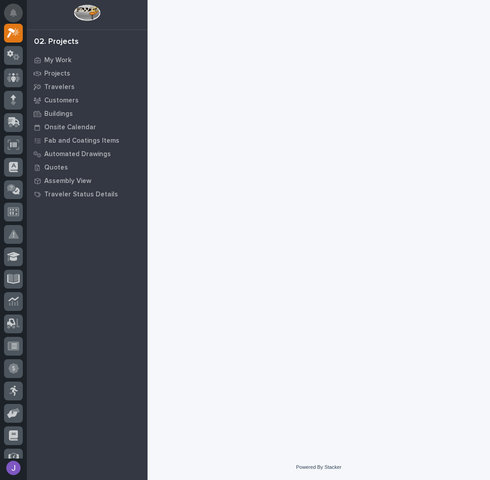
click at [16, 16] on icon "Notifications" at bounding box center [13, 13] width 7 height 8
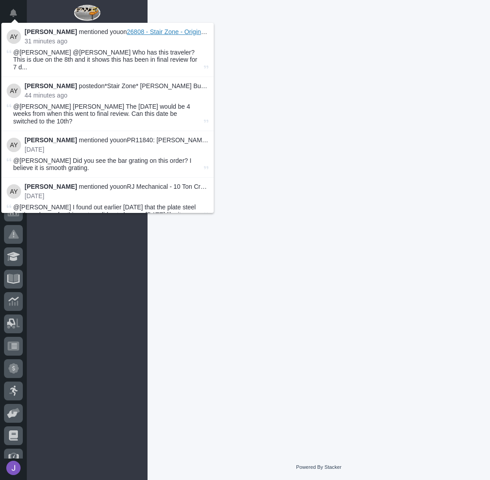
click at [146, 32] on span "26808 - Stair Zone - Original Contracting - 🤖 E-Commerce Stair Order" at bounding box center [225, 31] width 197 height 7
click at [164, 34] on span "26808 - Stair Zone - Original Contracting - 🤖 E-Commerce Stair Order" at bounding box center [225, 31] width 197 height 7
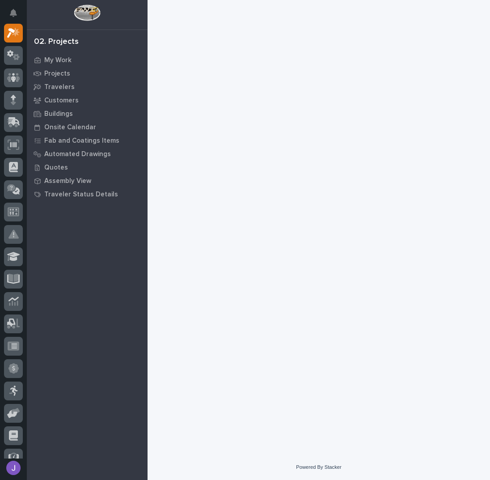
click at [241, 58] on div at bounding box center [318, 216] width 333 height 432
click at [9, 13] on button "Notifications" at bounding box center [13, 13] width 19 height 19
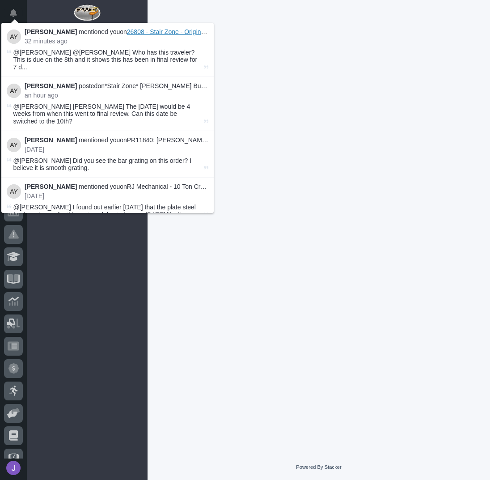
click at [173, 32] on span "26808 - Stair Zone - Original Contracting - 🤖 E-Commerce Stair Order" at bounding box center [225, 31] width 197 height 7
click at [125, 56] on span "@[PERSON_NAME] @[PERSON_NAME] Who has this traveler? This is due on the 8th and…" at bounding box center [107, 60] width 189 height 22
click at [133, 30] on span "26808 - Stair Zone - Original Contracting - 🤖 E-Commerce Stair Order" at bounding box center [225, 31] width 197 height 7
click at [145, 32] on span "26808 - Stair Zone - Original Contracting - 🤖 E-Commerce Stair Order" at bounding box center [225, 31] width 197 height 7
click at [249, 43] on div at bounding box center [318, 216] width 333 height 432
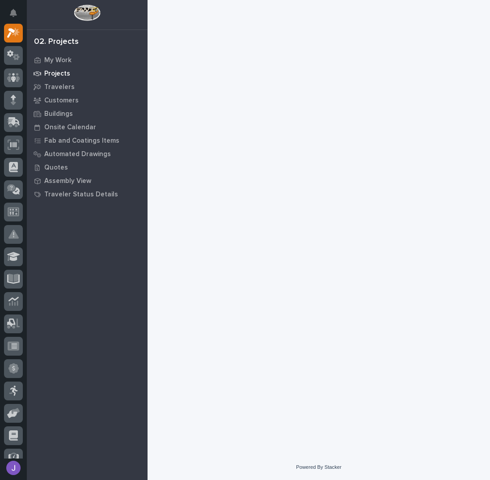
click at [58, 70] on p "Projects" at bounding box center [57, 74] width 26 height 8
click at [59, 75] on p "Projects" at bounding box center [57, 74] width 26 height 8
click at [16, 101] on div at bounding box center [13, 100] width 19 height 19
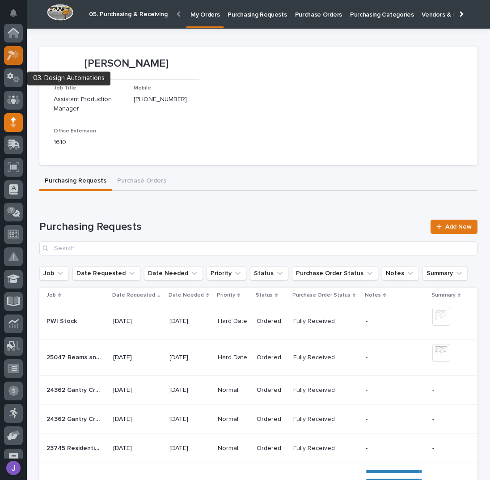
click at [14, 59] on icon at bounding box center [13, 55] width 13 height 10
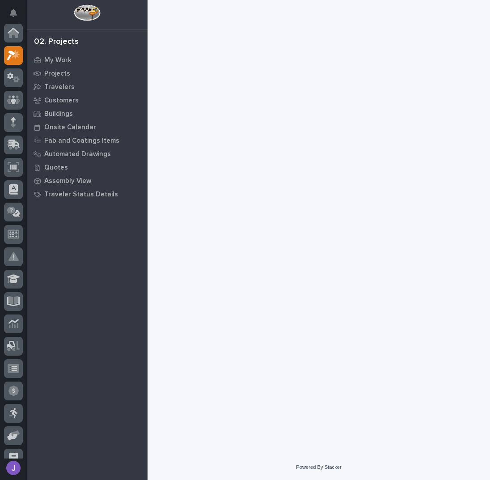
scroll to position [22, 0]
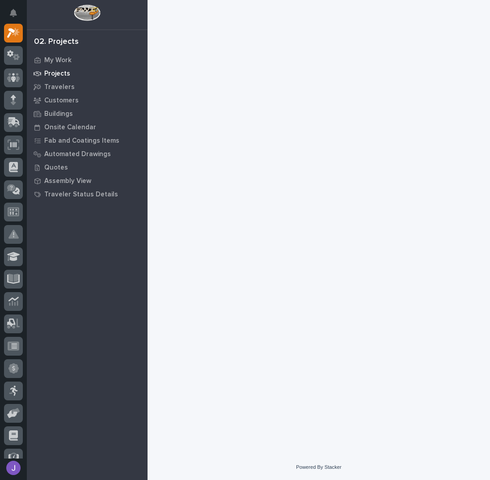
click at [64, 71] on p "Projects" at bounding box center [57, 74] width 26 height 8
click at [63, 72] on p "Projects" at bounding box center [57, 74] width 26 height 8
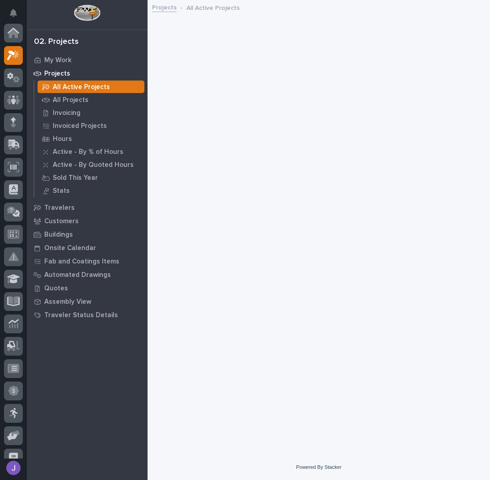
scroll to position [22, 0]
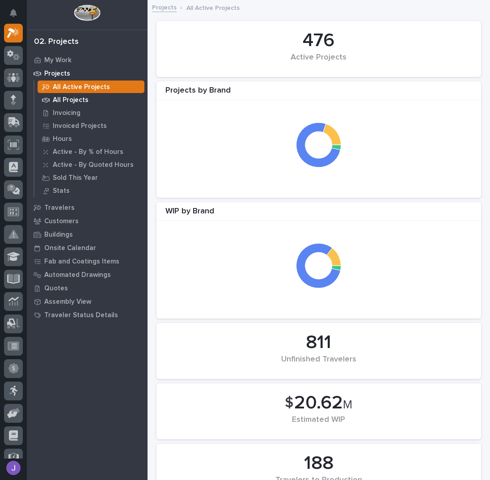
click at [69, 101] on p "All Projects" at bounding box center [71, 100] width 36 height 8
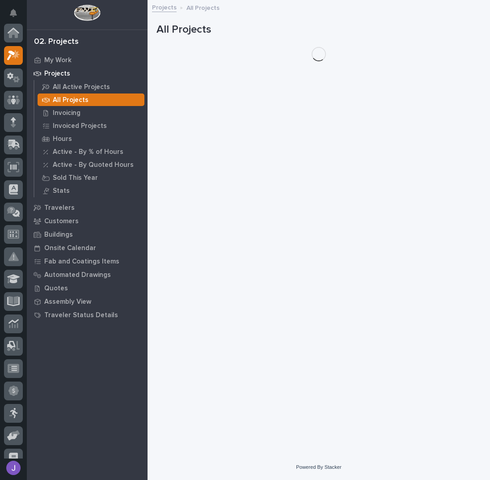
scroll to position [22, 0]
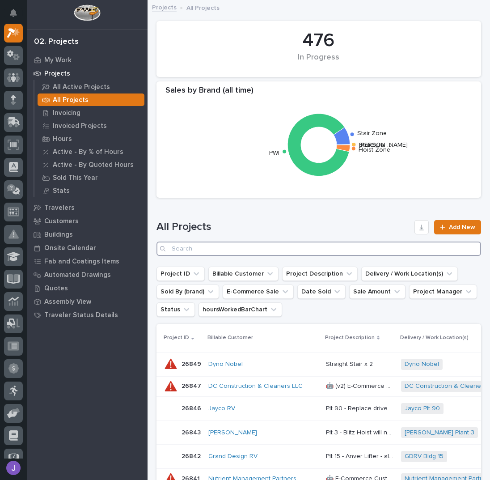
click at [206, 249] on input "Search" at bounding box center [318, 248] width 325 height 14
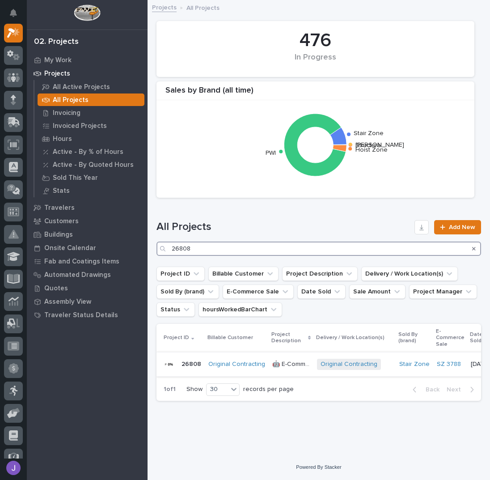
type input "26808"
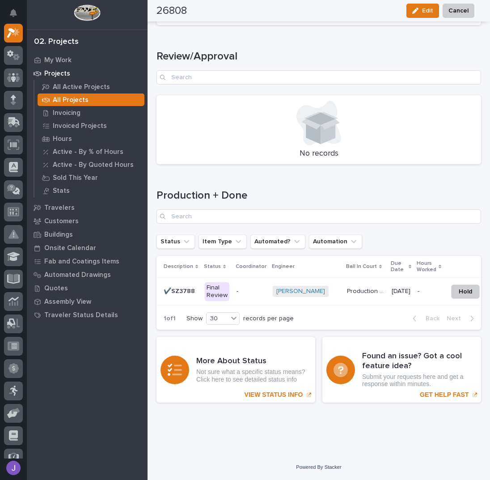
scroll to position [1150, 0]
click at [251, 287] on p "-" at bounding box center [250, 291] width 29 height 8
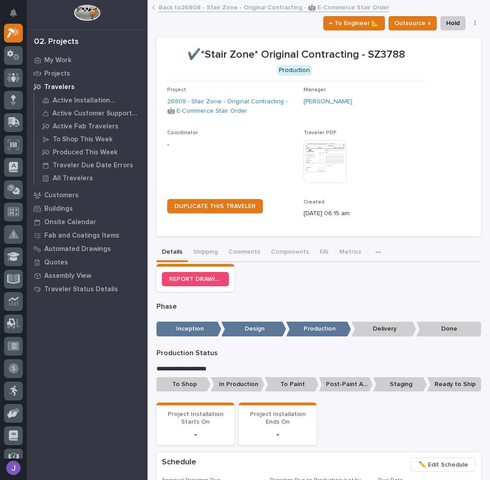
click at [240, 153] on div "Coordinator -" at bounding box center [231, 143] width 129 height 26
click at [178, 5] on link "Back to 26808 - Stair Zone - Original Contracting - 🤖 E-Commerce Stair Order" at bounding box center [274, 7] width 231 height 10
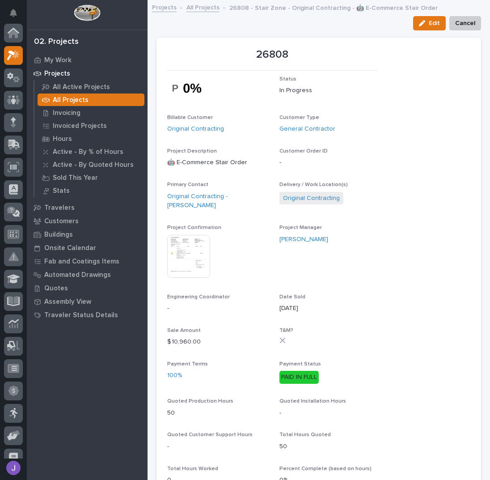
scroll to position [22, 0]
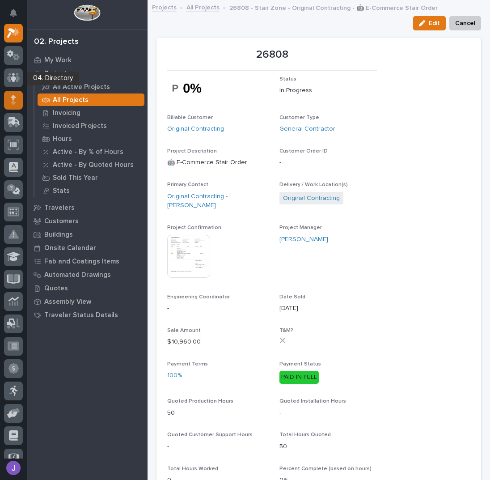
click at [17, 92] on div at bounding box center [13, 100] width 19 height 19
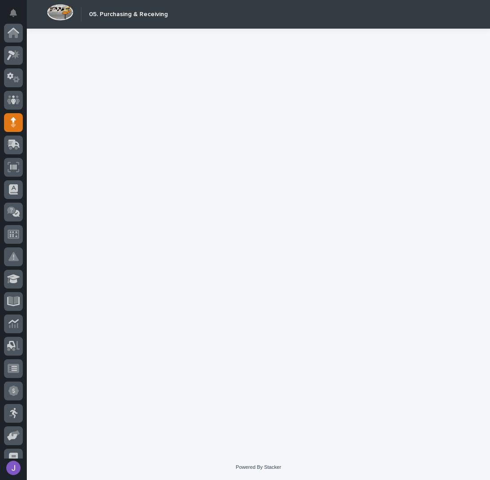
scroll to position [80, 0]
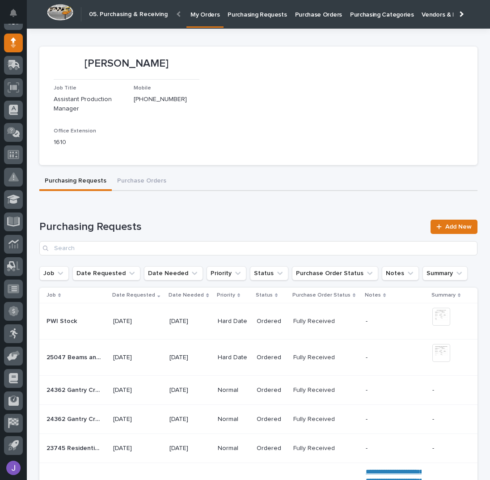
click at [251, 20] on link "Purchasing Requests" at bounding box center [257, 14] width 67 height 28
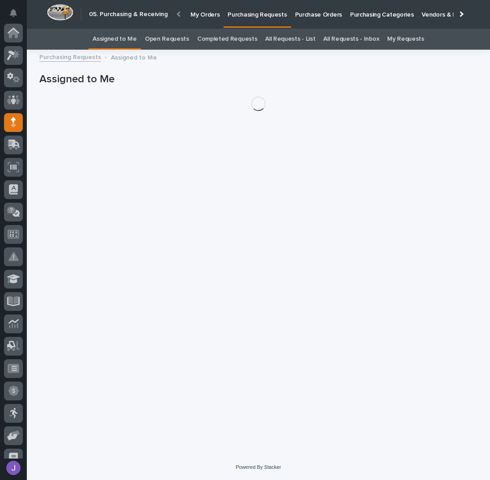
scroll to position [80, 0]
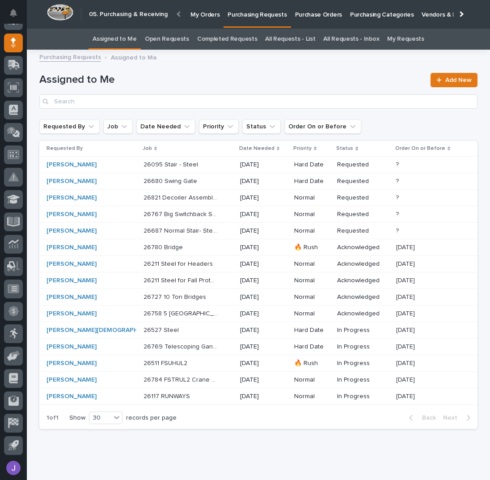
click at [222, 68] on div "Assigned to Me Add New" at bounding box center [258, 87] width 438 height 64
